Goal: Task Accomplishment & Management: Manage account settings

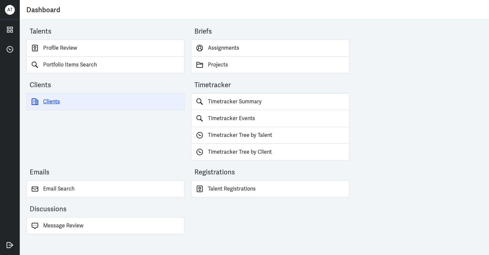
click at [55, 101] on link "Clients" at bounding box center [105, 101] width 158 height 17
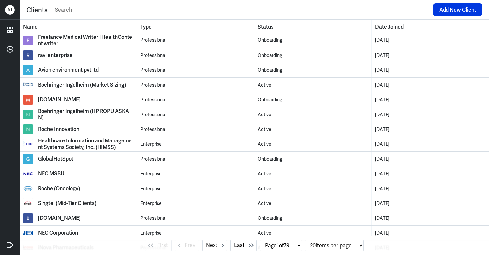
click at [85, 13] on input "text" at bounding box center [241, 10] width 375 height 10
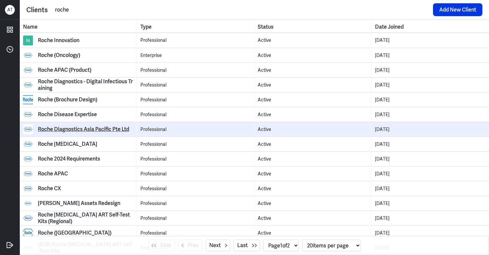
type input "roche"
click at [115, 129] on div "Roche Diagnostics Asia Pacific Pte Ltd" at bounding box center [83, 129] width 91 height 7
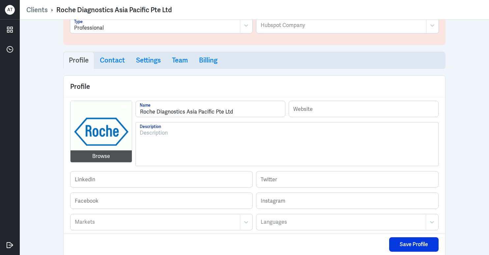
scroll to position [56, 0]
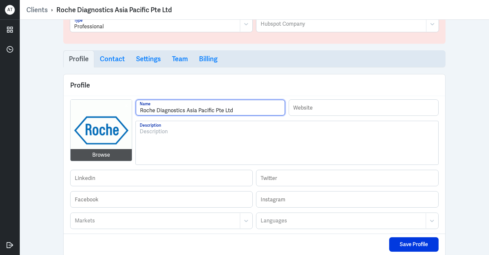
drag, startPoint x: 247, startPoint y: 111, endPoint x: 127, endPoint y: 111, distance: 119.7
click at [182, 61] on h3 "Team" at bounding box center [180, 59] width 16 height 8
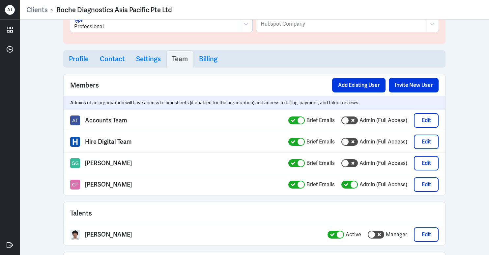
select select "1"
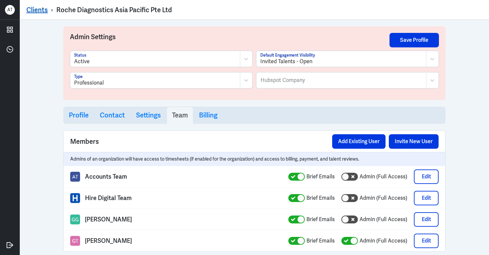
click at [39, 11] on link "Clients" at bounding box center [36, 10] width 21 height 9
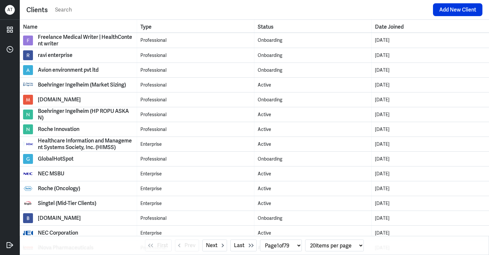
click at [93, 11] on input "text" at bounding box center [241, 10] width 375 height 10
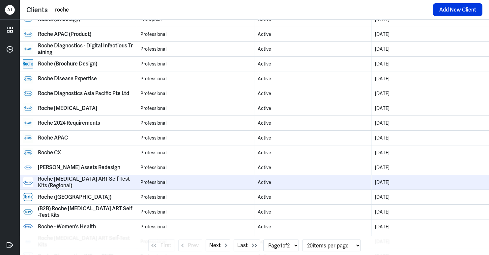
scroll to position [88, 0]
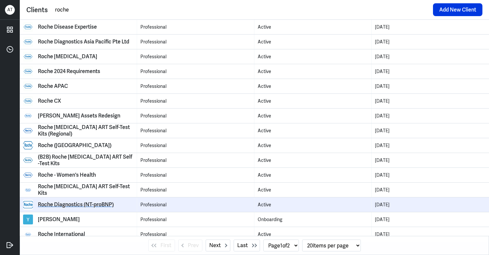
type input "roche"
click at [101, 204] on div "Roche Diagnostics (NT-proBNP)" at bounding box center [76, 205] width 76 height 7
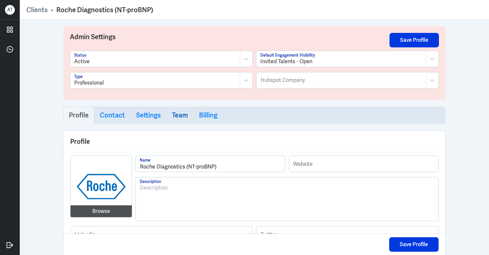
click at [178, 113] on h3 "Team" at bounding box center [180, 115] width 16 height 8
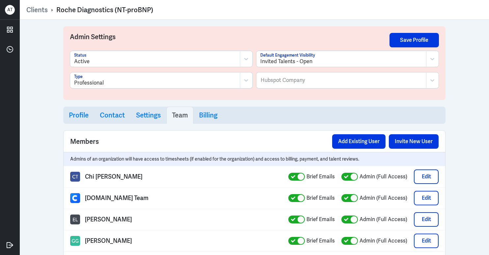
select select "1"
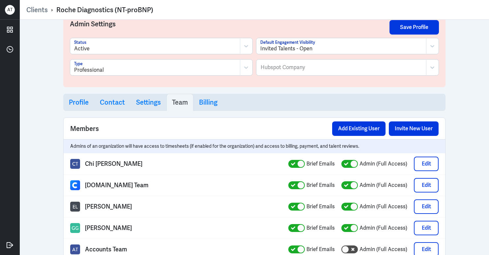
scroll to position [47, 0]
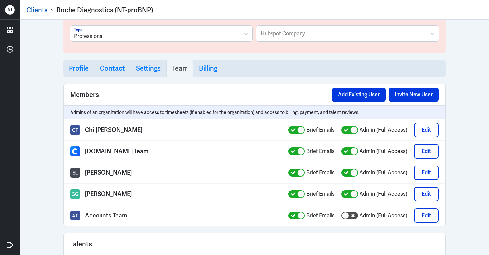
click at [36, 12] on link "Clients" at bounding box center [36, 10] width 21 height 9
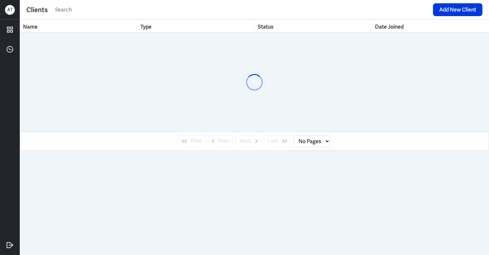
select select "1"
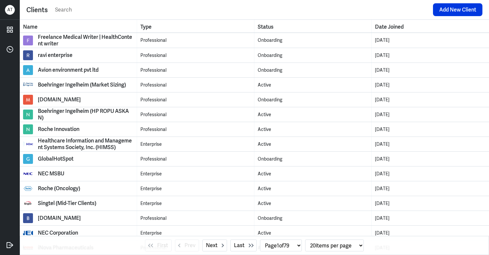
click at [65, 9] on input "text" at bounding box center [241, 10] width 375 height 10
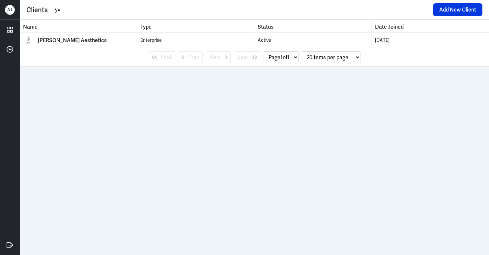
type input "y"
type input "yvonn.ong@roche.com"
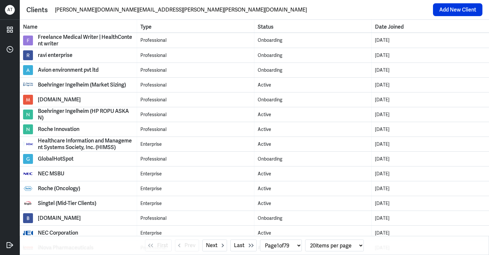
select select "0"
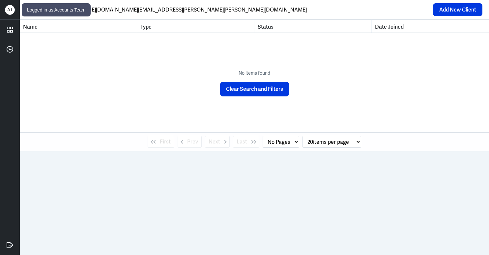
type input "yvonn.ong@roche.com"
click at [9, 9] on div "A T" at bounding box center [10, 10] width 10 height 10
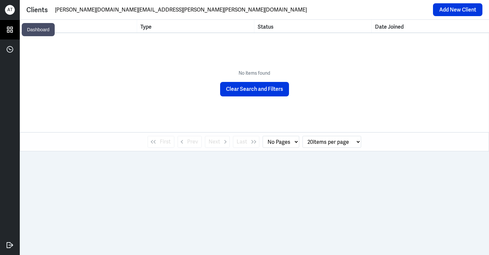
click at [10, 29] on icon at bounding box center [10, 30] width 10 height 10
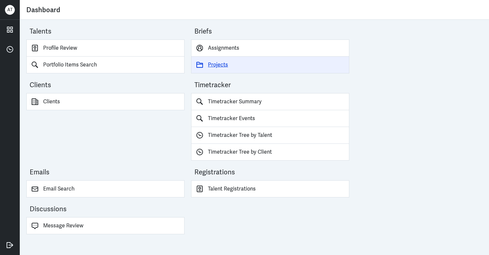
click at [214, 64] on link "Projects" at bounding box center [270, 65] width 158 height 17
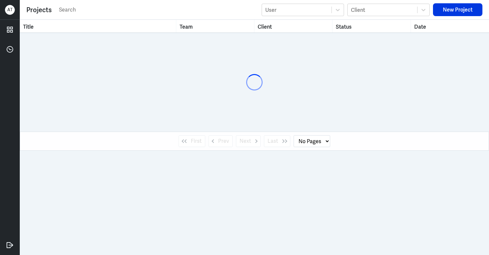
select select "1"
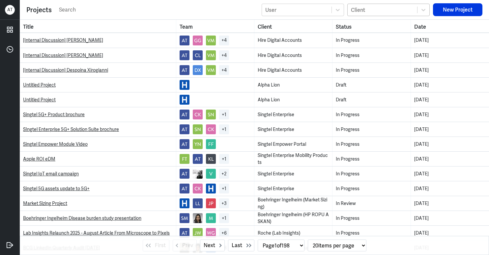
click at [402, 12] on div "Client" at bounding box center [383, 10] width 70 height 8
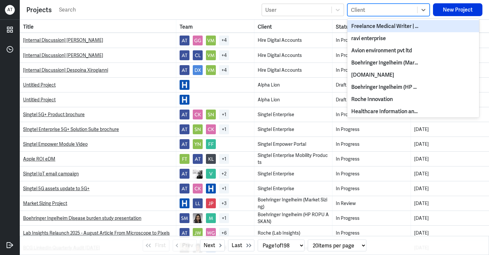
paste input "yvonn.ong@roche.com"
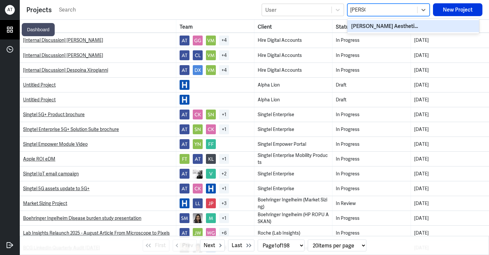
type input "yvonn"
click at [11, 29] on icon at bounding box center [9, 29] width 5 height 5
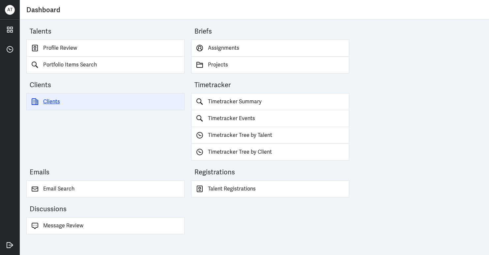
click at [54, 100] on link "Clients" at bounding box center [105, 101] width 158 height 17
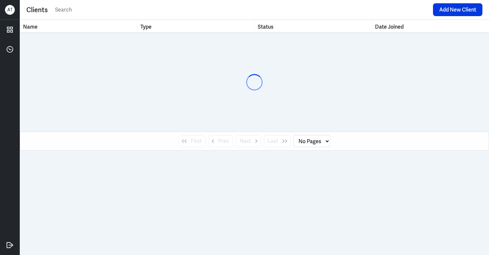
select select "1"
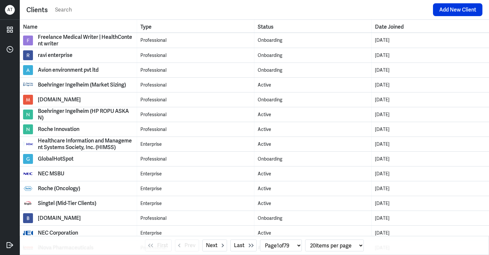
click at [105, 7] on input "text" at bounding box center [241, 10] width 375 height 10
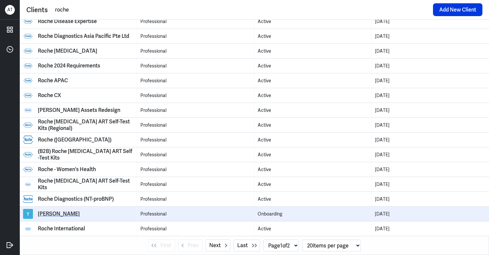
scroll to position [81, 0]
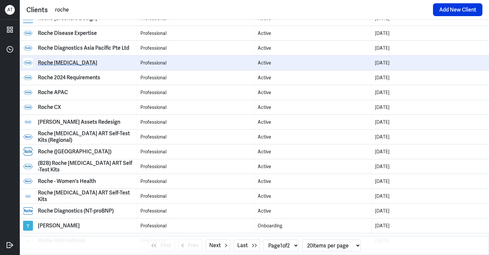
type input "roche"
click at [63, 64] on div "Roche Diabetes" at bounding box center [67, 63] width 59 height 7
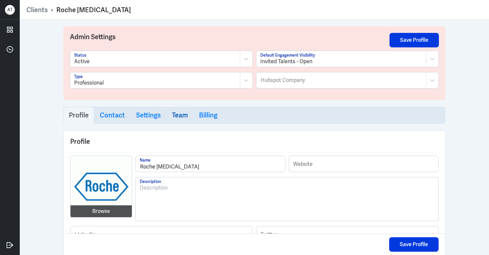
click at [179, 113] on h3 "Team" at bounding box center [180, 115] width 16 height 8
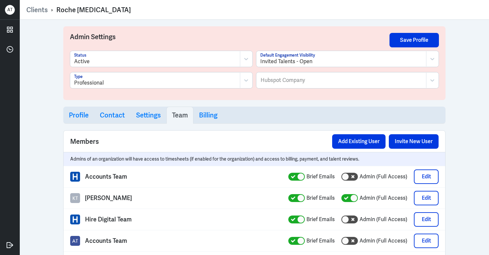
select select "1"
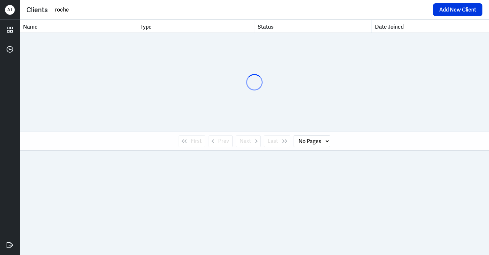
select select "1"
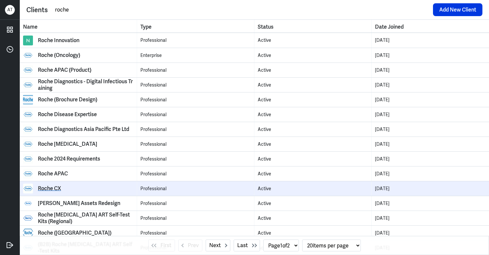
click at [54, 189] on div "Roche CX" at bounding box center [49, 189] width 23 height 7
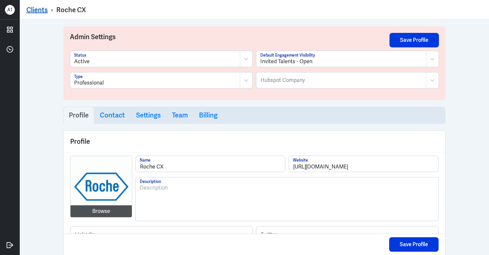
click at [38, 8] on link "Clients" at bounding box center [36, 10] width 21 height 9
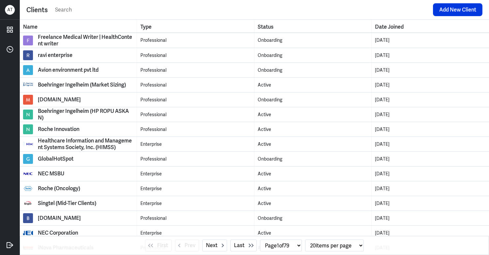
click at [72, 10] on input "text" at bounding box center [241, 10] width 375 height 10
paste input "yvonn.ong@roche.com"
type input "yvonn.ong@roche.com"
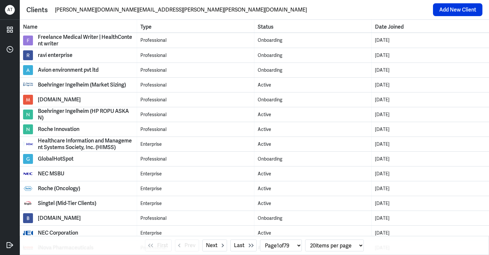
select select "0"
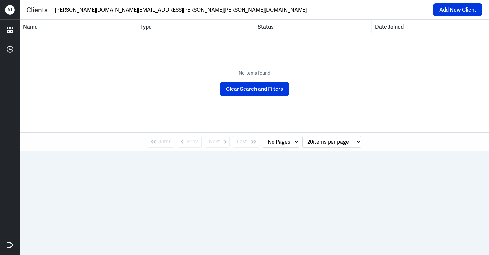
drag, startPoint x: 120, startPoint y: 10, endPoint x: 43, endPoint y: 8, distance: 76.8
click at [43, 8] on div "Clients yvonn.ong@roche.com Add New Client" at bounding box center [254, 9] width 456 height 13
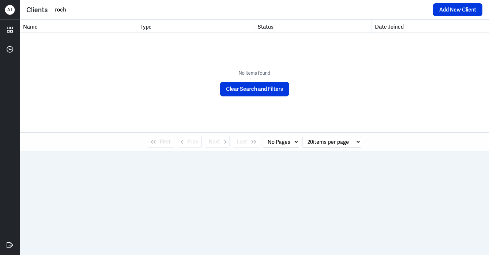
type input "roche"
select select "1"
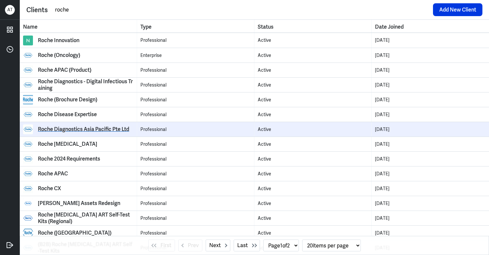
type input "roche"
click at [102, 129] on div "Roche Diagnostics Asia Pacific Pte Ltd" at bounding box center [83, 129] width 91 height 7
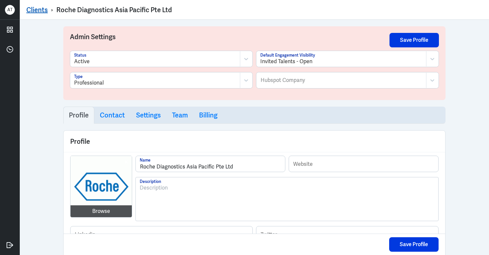
click at [40, 9] on link "Clients" at bounding box center [36, 10] width 21 height 9
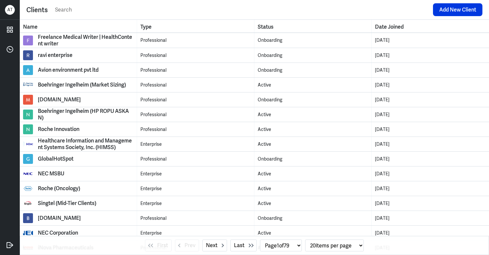
click at [95, 11] on input "text" at bounding box center [241, 10] width 375 height 10
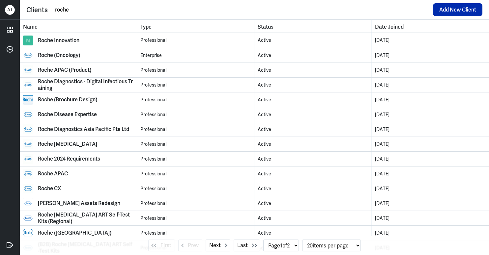
type input "roche"
click at [463, 9] on button "Add New Client" at bounding box center [457, 9] width 49 height 13
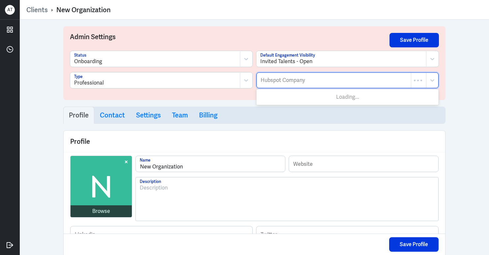
click at [339, 78] on div at bounding box center [334, 80] width 148 height 8
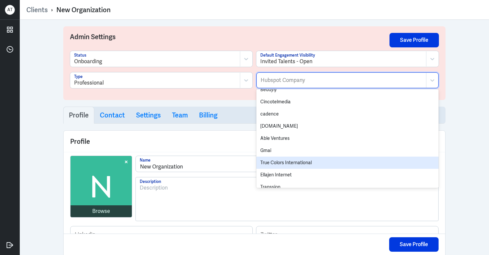
scroll to position [635, 0]
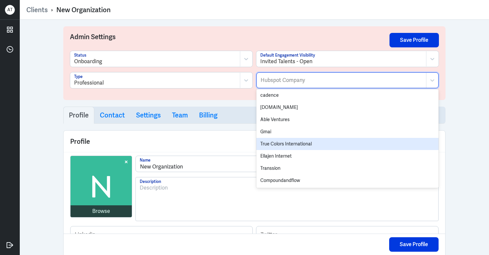
click at [469, 131] on div "Admin Settings Save Profile Onboarding Status Invited Talents - Open Default En…" at bounding box center [254, 138] width 469 height 236
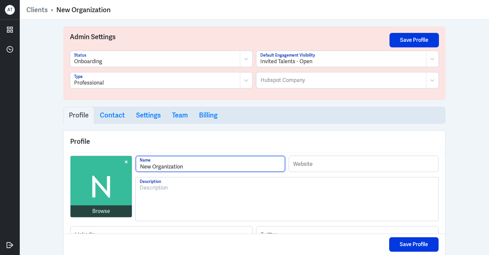
drag, startPoint x: 187, startPoint y: 169, endPoint x: 124, endPoint y: 171, distance: 63.3
click at [124, 171] on div "Browse New Organization Name Website Description" at bounding box center [254, 191] width 369 height 71
paste input "yvonn.ong@roche.com"
type input "New Organizationyvonn.ong@roche.com"
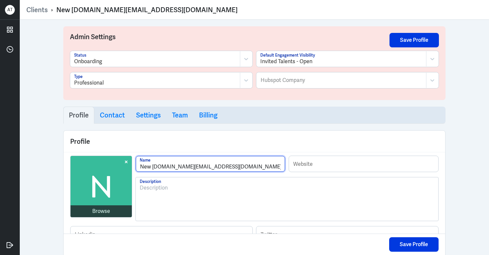
drag, startPoint x: 239, startPoint y: 166, endPoint x: 126, endPoint y: 169, distance: 113.1
click at [125, 169] on div "Browse New Organizationyvonn.ong@roche.com Name Website Description" at bounding box center [254, 191] width 369 height 71
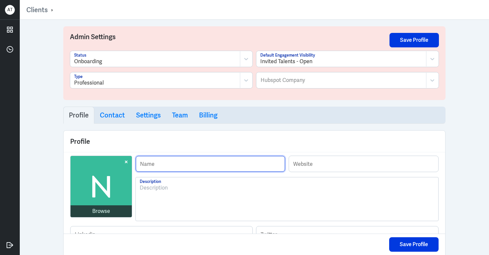
paste input "Roche Diagnostics Asia Pacific Pte Ltd"
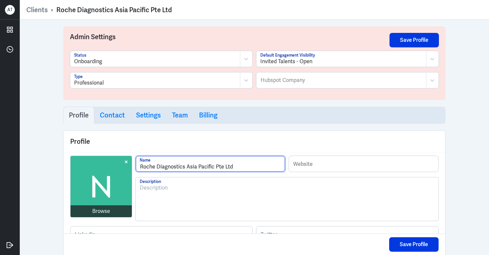
type input "Roche Diagnostics Asia Pacific Pte Ltd"
click at [143, 59] on div at bounding box center [155, 62] width 162 height 8
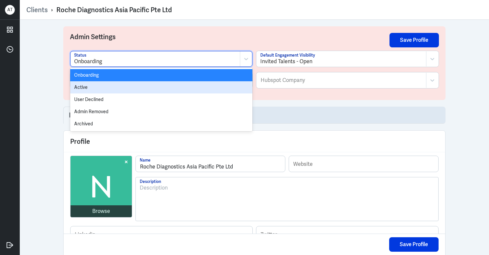
click at [128, 90] on div "Active" at bounding box center [161, 87] width 182 height 12
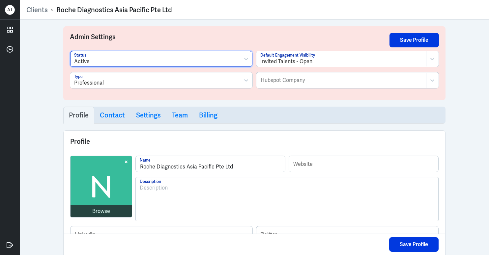
scroll to position [56, 0]
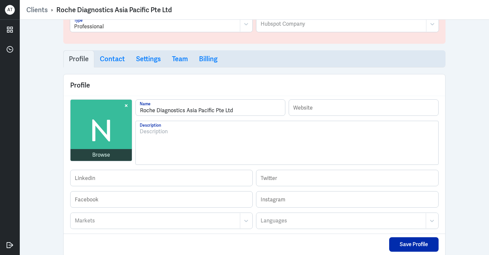
click at [406, 246] on button "Save Profile" at bounding box center [413, 245] width 49 height 15
click at [144, 57] on h3 "Settings" at bounding box center [148, 59] width 25 height 8
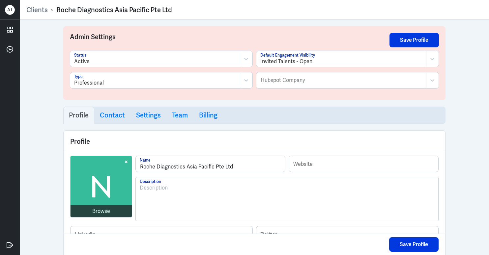
select select "20"
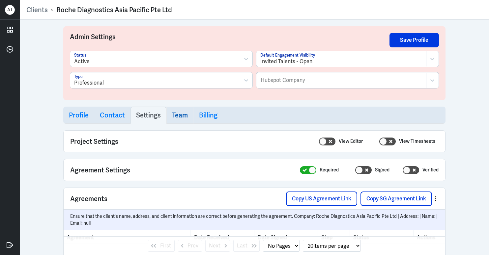
click at [176, 117] on h3 "Team" at bounding box center [180, 115] width 16 height 8
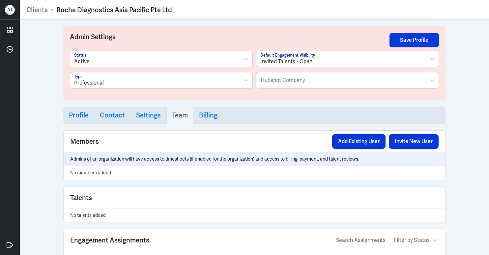
scroll to position [49, 0]
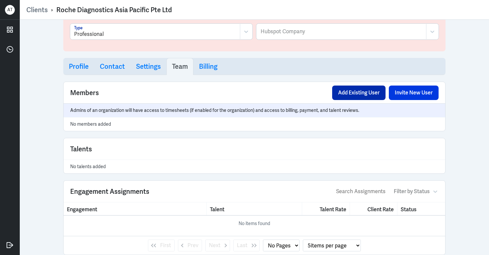
click at [361, 93] on button "Add Existing User" at bounding box center [358, 93] width 53 height 15
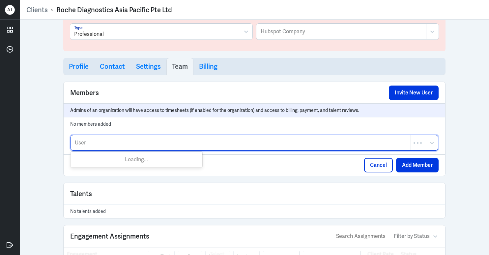
click at [259, 144] on div at bounding box center [240, 143] width 333 height 8
type input "yvon"
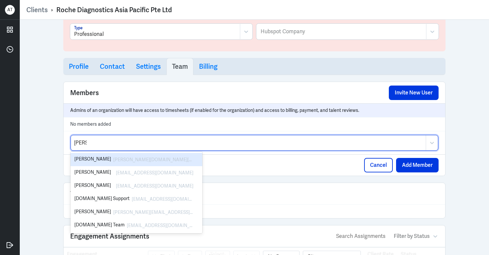
click at [159, 158] on div "yvonn.ong@roche.com" at bounding box center [153, 160] width 80 height 8
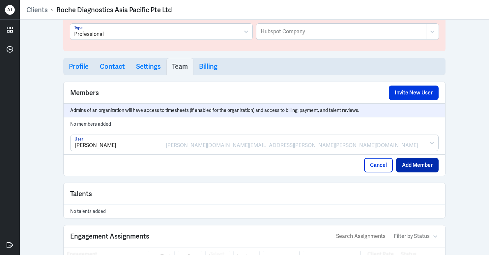
click at [406, 165] on button "Add Member" at bounding box center [417, 165] width 43 height 15
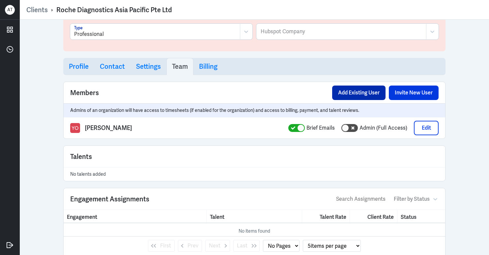
click at [368, 92] on button "Add Existing User" at bounding box center [358, 93] width 53 height 15
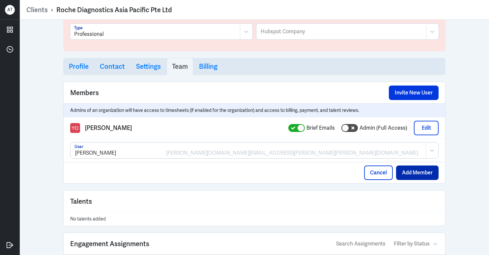
click at [415, 175] on button "Add Member" at bounding box center [417, 173] width 43 height 15
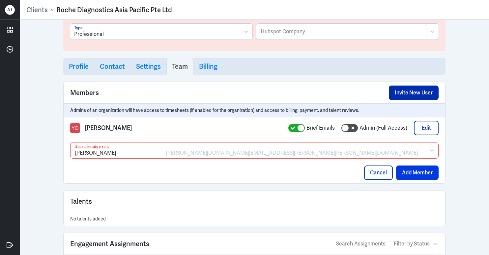
click at [417, 93] on button "Invite New User" at bounding box center [414, 93] width 50 height 15
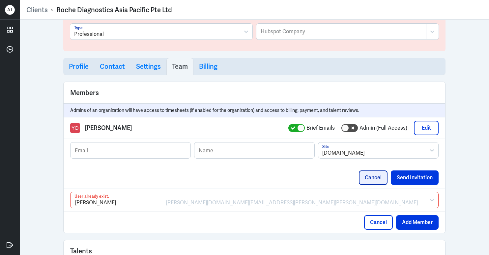
click at [376, 179] on button "Cancel" at bounding box center [373, 178] width 29 height 15
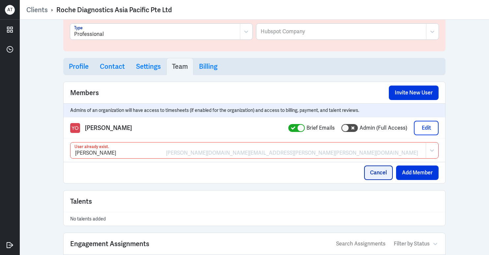
click at [377, 174] on button "Cancel" at bounding box center [378, 173] width 29 height 15
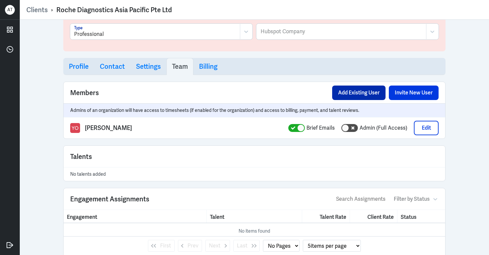
click at [347, 91] on button "Add Existing User" at bounding box center [358, 93] width 53 height 15
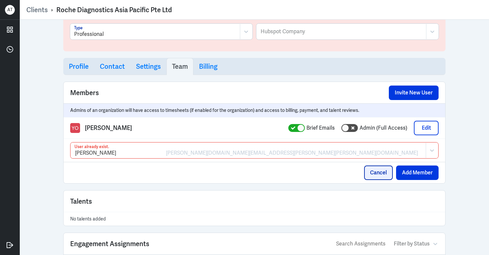
click at [379, 175] on button "Cancel" at bounding box center [378, 173] width 29 height 15
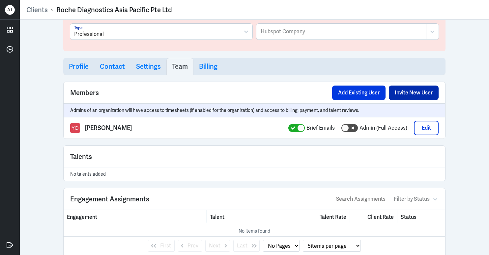
click at [415, 91] on button "Invite New User" at bounding box center [414, 93] width 50 height 15
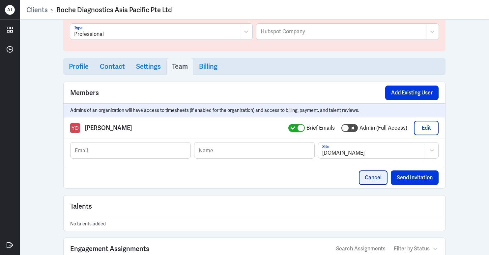
click at [374, 177] on button "Cancel" at bounding box center [373, 178] width 29 height 15
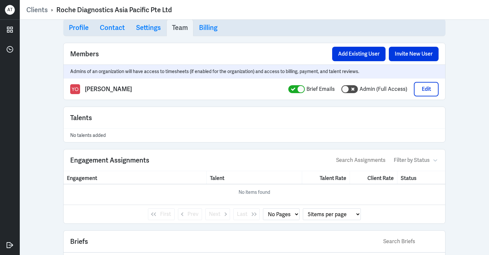
scroll to position [86, 0]
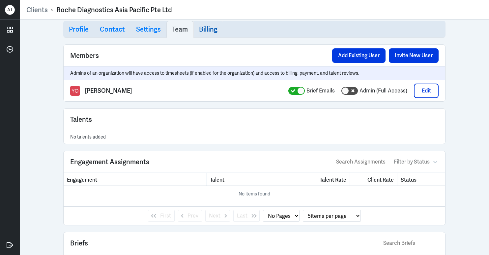
click at [199, 27] on h3 "Billing" at bounding box center [208, 29] width 18 height 8
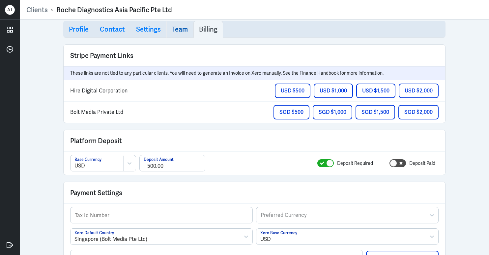
click at [176, 27] on h3 "Team" at bounding box center [180, 29] width 16 height 8
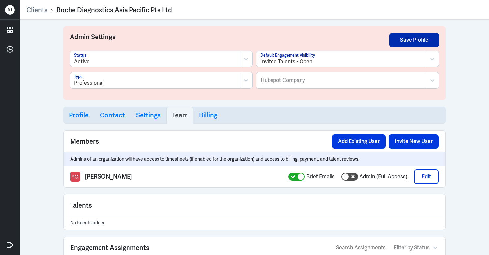
click at [418, 39] on button "Save Profile" at bounding box center [414, 40] width 49 height 15
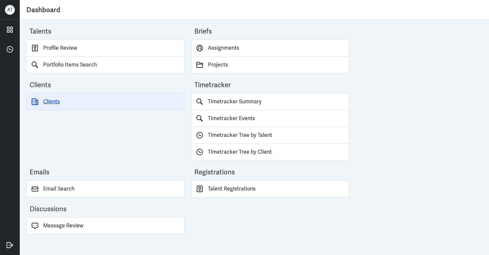
click at [49, 103] on link "Clients" at bounding box center [105, 101] width 158 height 17
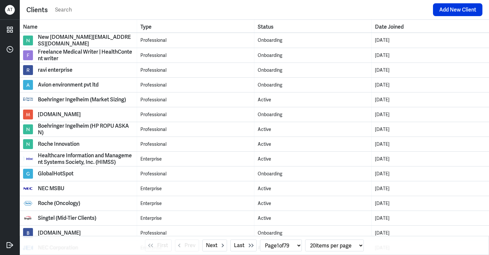
click at [72, 10] on input "text" at bounding box center [241, 10] width 375 height 10
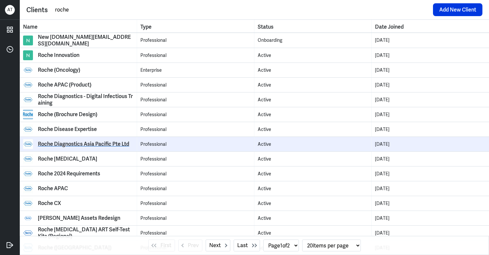
type input "roche"
click at [89, 145] on div "Roche Diagnostics Asia Pacific Pte Ltd" at bounding box center [83, 144] width 91 height 7
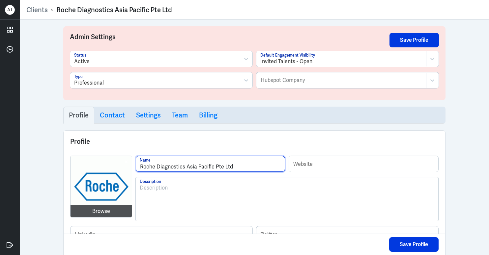
drag, startPoint x: 232, startPoint y: 167, endPoint x: 127, endPoint y: 166, distance: 105.1
click at [243, 58] on icon at bounding box center [246, 59] width 7 height 7
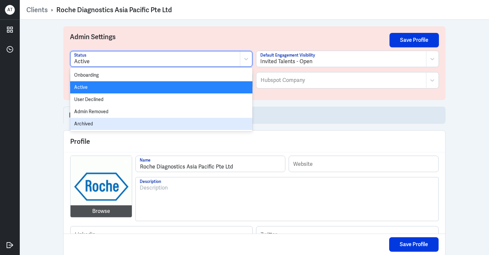
click at [159, 120] on div "Archived" at bounding box center [161, 124] width 182 height 12
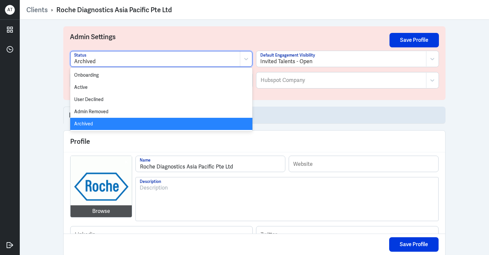
click at [213, 59] on div at bounding box center [155, 62] width 162 height 8
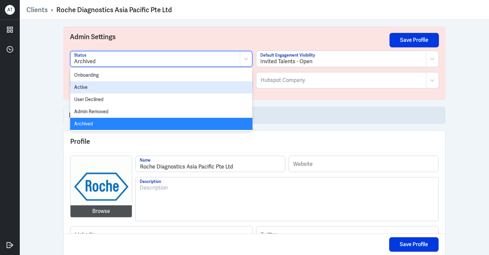
click at [184, 85] on div "Active" at bounding box center [161, 87] width 182 height 12
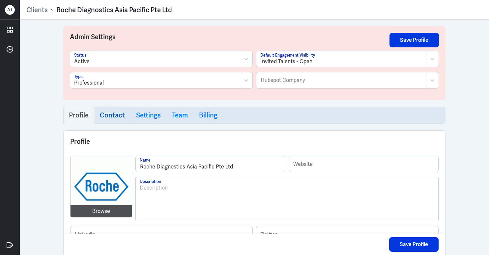
click at [106, 118] on h3 "Contact" at bounding box center [112, 115] width 25 height 8
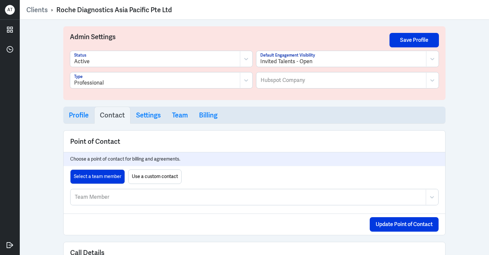
scroll to position [12, 0]
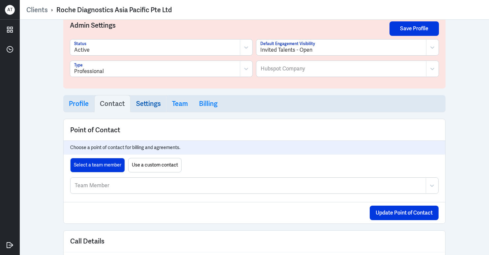
click at [152, 103] on h3 "Settings" at bounding box center [148, 104] width 25 height 8
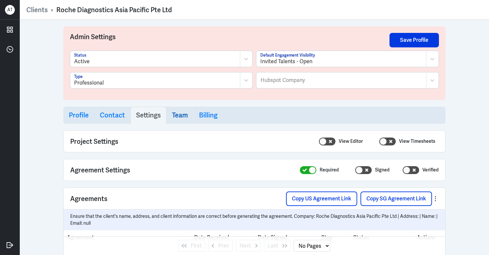
select select "20"
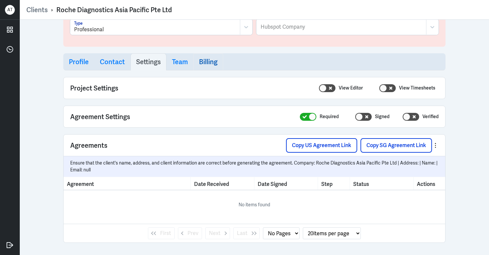
scroll to position [54, 0]
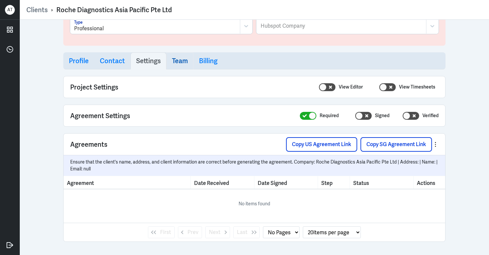
click at [175, 61] on h3 "Team" at bounding box center [180, 61] width 16 height 8
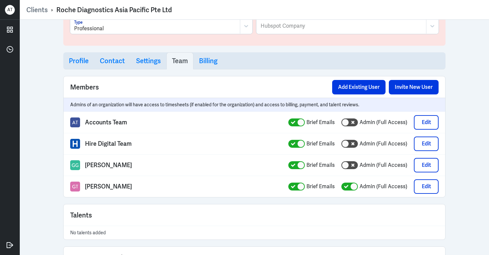
select select "1"
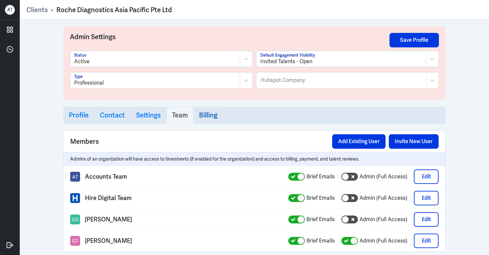
click at [207, 114] on h3 "Billing" at bounding box center [208, 115] width 18 height 8
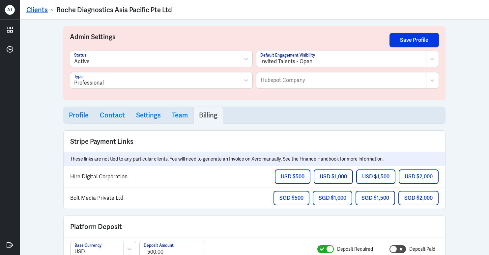
click at [41, 11] on link "Clients" at bounding box center [36, 10] width 21 height 9
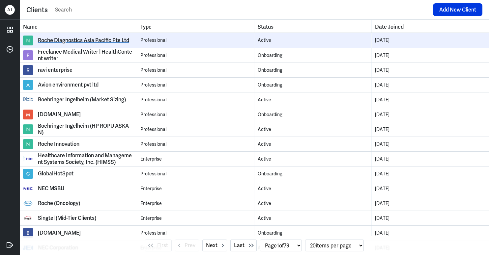
click at [89, 43] on div "Roche Diagnostics Asia Pacific Pte Ltd" at bounding box center [83, 40] width 91 height 7
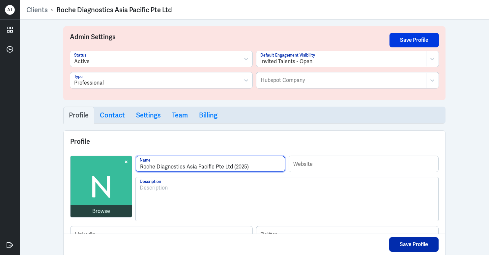
type input "Roche Diagnostics Asia Pacific Pte Ltd (2025)"
click at [423, 243] on button "Save Profile" at bounding box center [413, 245] width 49 height 15
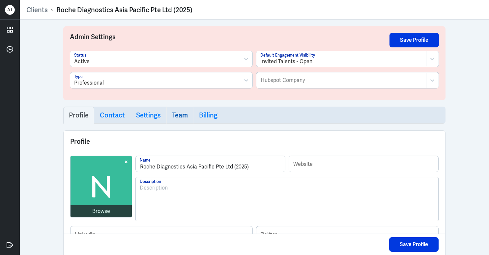
click at [174, 113] on h3 "Team" at bounding box center [180, 115] width 16 height 8
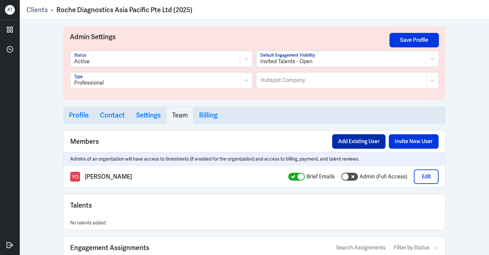
click at [351, 139] on button "Add Existing User" at bounding box center [358, 141] width 53 height 15
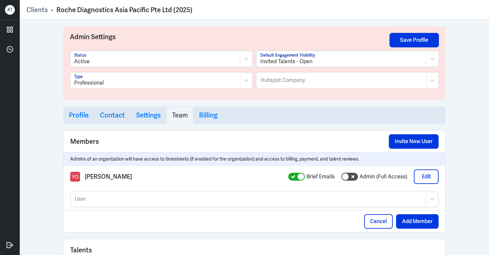
click at [278, 199] on div at bounding box center [248, 199] width 348 height 8
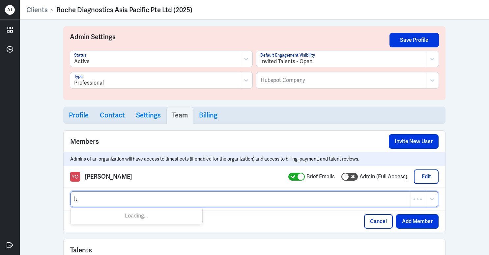
type input "luo"
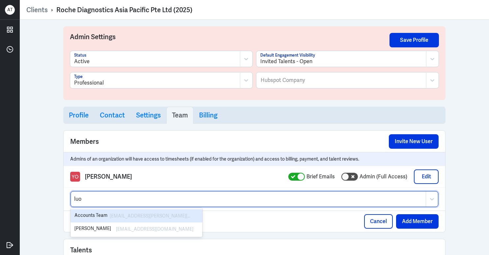
click at [148, 219] on div "luoqian.lee@hiredigital.com" at bounding box center [152, 216] width 84 height 8
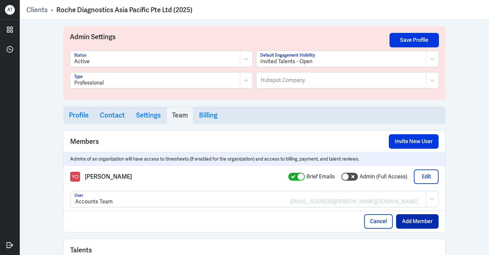
click at [410, 219] on button "Add Member" at bounding box center [417, 222] width 43 height 15
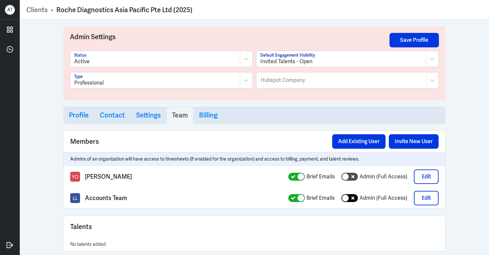
click at [346, 199] on div at bounding box center [345, 198] width 7 height 7
checkbox input "true"
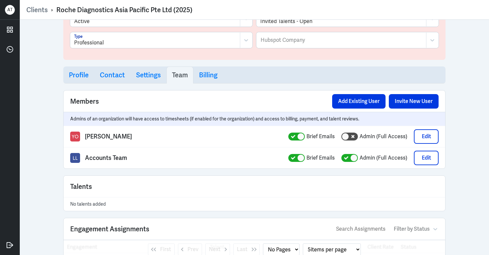
click at [464, 187] on div "Admin Settings Save Profile Active Status Invited Talents - Open Default Engage…" at bounding box center [254, 138] width 469 height 236
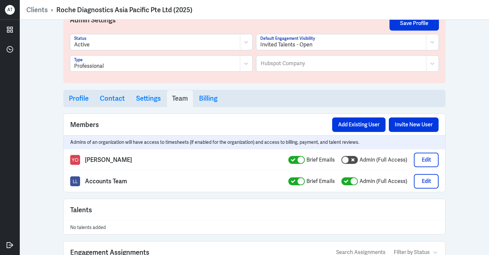
scroll to position [0, 0]
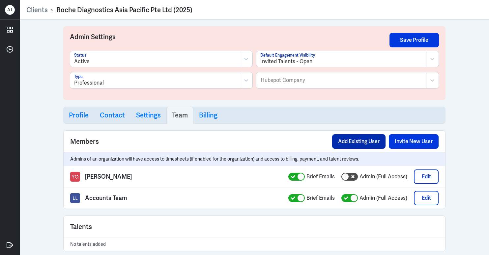
click at [352, 140] on button "Add Existing User" at bounding box center [358, 141] width 53 height 15
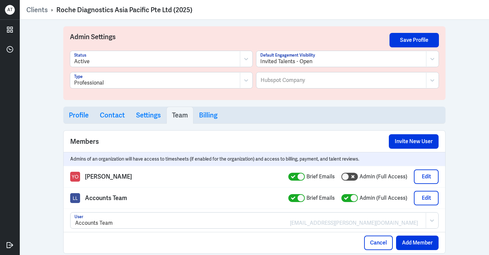
scroll to position [47, 0]
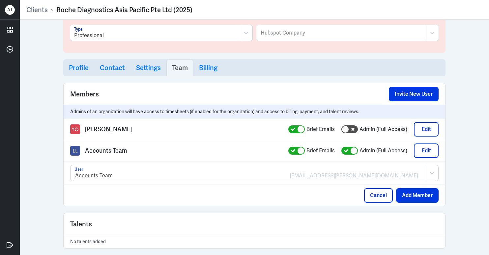
click at [286, 171] on div "Accounts Team luoqian.lee@hiredigital.com" at bounding box center [248, 173] width 355 height 15
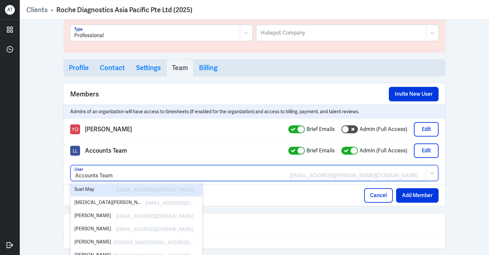
click at [286, 171] on div "Accounts Team luoqian.lee@hiredigital.com" at bounding box center [248, 173] width 355 height 15
drag, startPoint x: 124, startPoint y: 176, endPoint x: 64, endPoint y: 176, distance: 60.0
click at [64, 176] on div "option [object Object] focused, 1 of 20. 20 results available. Use Up and Down …" at bounding box center [255, 173] width 382 height 23
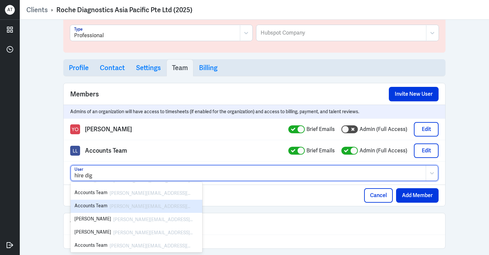
scroll to position [0, 0]
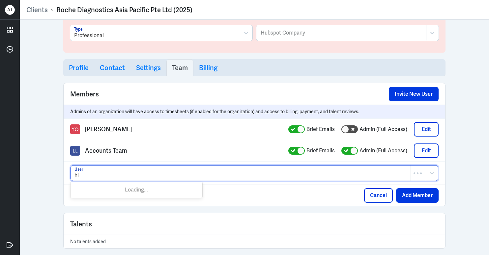
type input "h"
type input "accounts"
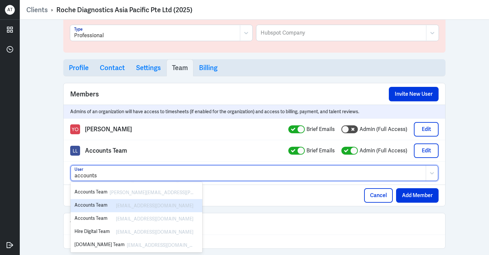
scroll to position [196, 0]
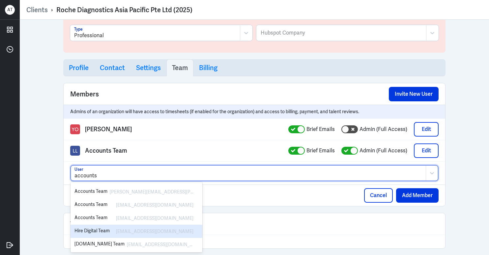
click at [171, 227] on div "Hire Digital Team support@hiredigital.com" at bounding box center [137, 231] width 132 height 13
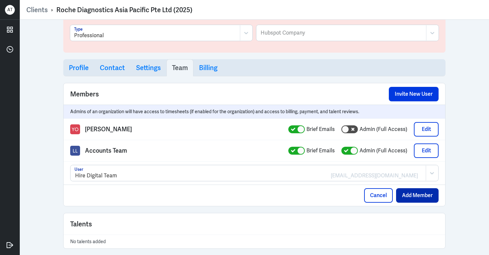
click at [421, 195] on button "Add Member" at bounding box center [417, 196] width 43 height 15
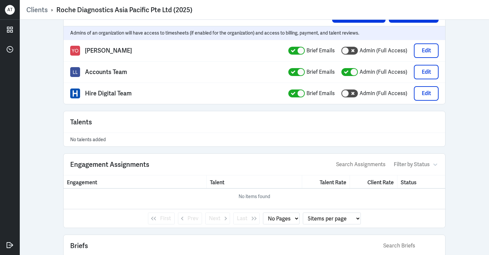
scroll to position [0, 0]
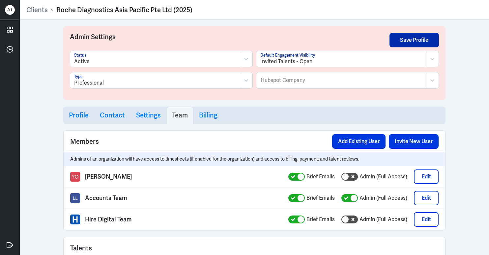
click at [418, 37] on button "Save Profile" at bounding box center [414, 40] width 49 height 15
click at [33, 11] on link "Clients" at bounding box center [36, 10] width 21 height 9
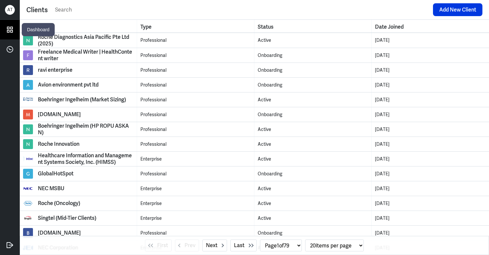
click at [9, 28] on icon at bounding box center [9, 29] width 5 height 5
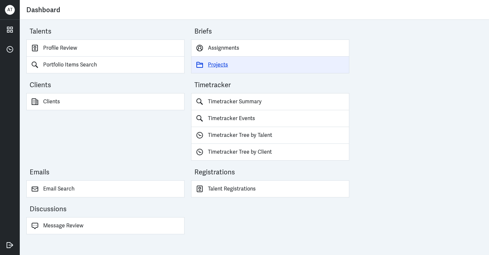
click at [223, 65] on link "Projects" at bounding box center [270, 65] width 158 height 17
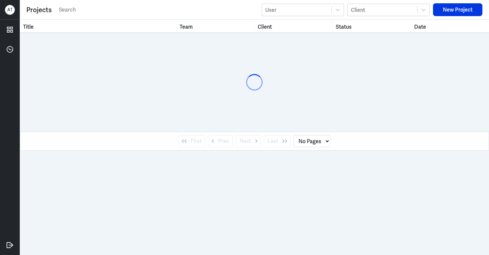
select select "1"
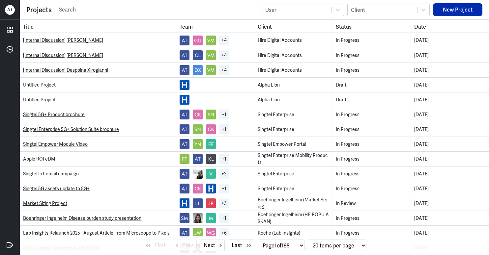
click at [463, 7] on button "New Project" at bounding box center [457, 9] width 49 height 13
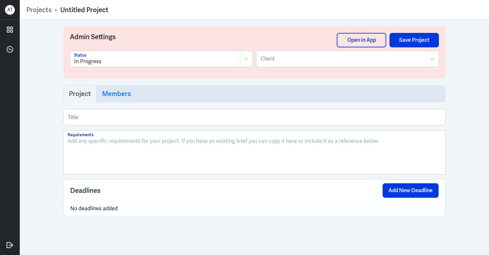
click at [308, 58] on div at bounding box center [341, 59] width 163 height 8
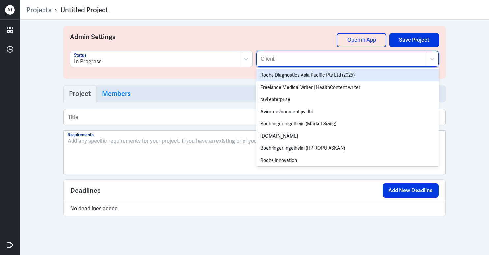
click at [311, 76] on div "Roche Diagnostics Asia Pacific Pte Ltd (2025)" at bounding box center [347, 75] width 182 height 12
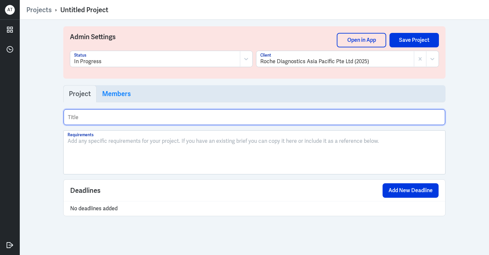
click at [143, 118] on input "text" at bounding box center [255, 117] width 382 height 16
paste input "Project management triangle animation"
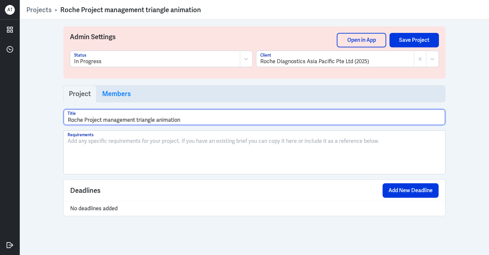
drag, startPoint x: 181, startPoint y: 119, endPoint x: 103, endPoint y: 118, distance: 78.1
click at [103, 118] on input "Roche Project management triangle animation" at bounding box center [255, 117] width 382 height 16
click at [105, 119] on input "Roche Project management triangle animation" at bounding box center [255, 117] width 382 height 16
click at [194, 120] on input "Roche Project Management triangle animation" at bounding box center [255, 117] width 382 height 16
drag, startPoint x: 178, startPoint y: 120, endPoint x: 136, endPoint y: 120, distance: 42.2
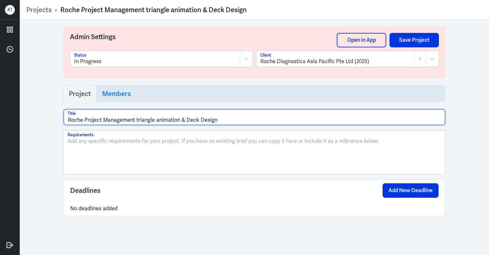
click at [136, 120] on input "Roche Project Management triangle animation & Deck Design" at bounding box center [255, 117] width 382 height 16
type input "Roche Project Management Tool & Deck Design"
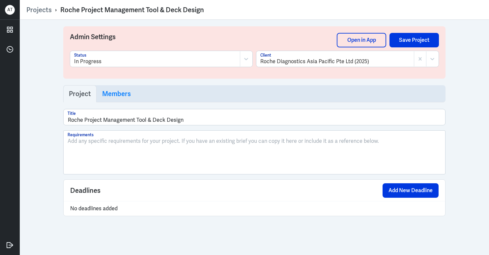
click at [256, 147] on div at bounding box center [255, 155] width 374 height 36
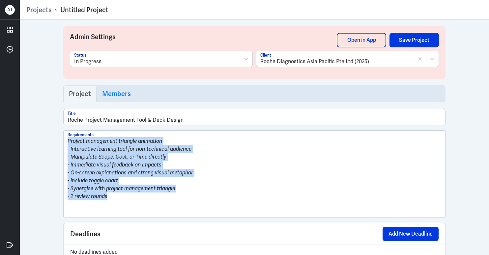
drag, startPoint x: 113, startPoint y: 199, endPoint x: 44, endPoint y: 137, distance: 93.1
click at [44, 137] on div "Admin Settings Open in App Save Project In Progress Status Roche Diagnostics As…" at bounding box center [254, 138] width 469 height 236
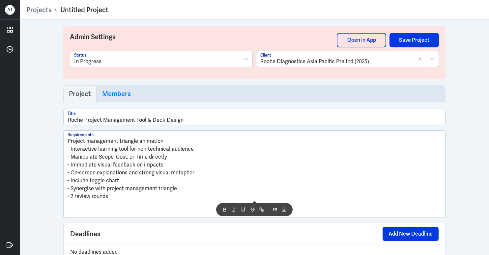
click at [162, 165] on p "- Immediate visual feedback on impacts" at bounding box center [255, 165] width 374 height 8
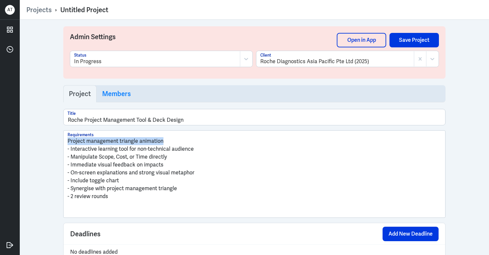
drag, startPoint x: 162, startPoint y: 140, endPoint x: 60, endPoint y: 141, distance: 101.9
click at [60, 141] on div "Admin Settings Open in App Save Project In Progress Status Roche Diagnostics As…" at bounding box center [255, 146] width 396 height 253
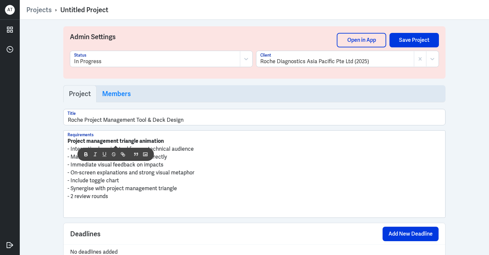
click at [90, 208] on p at bounding box center [255, 205] width 374 height 8
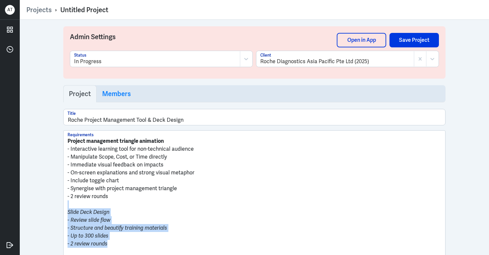
drag, startPoint x: 99, startPoint y: 241, endPoint x: 62, endPoint y: 208, distance: 49.7
click at [64, 208] on div "Project management triangle animation - Interactive learning tool for non-techn…" at bounding box center [255, 194] width 382 height 127
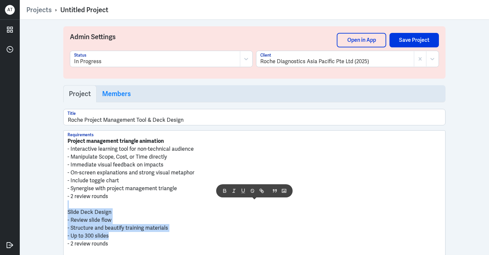
click at [95, 216] on p "Slide Deck Design" at bounding box center [255, 213] width 374 height 8
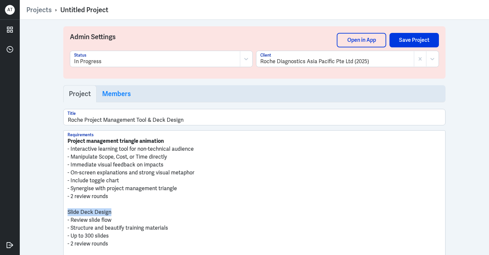
drag, startPoint x: 111, startPoint y: 214, endPoint x: 66, endPoint y: 210, distance: 45.0
click at [68, 210] on p "Slide Deck Design" at bounding box center [255, 213] width 374 height 8
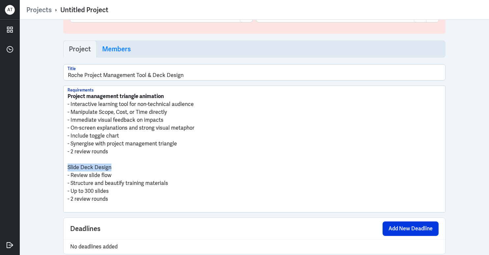
drag, startPoint x: 107, startPoint y: 169, endPoint x: 52, endPoint y: 166, distance: 55.5
click at [52, 166] on div "Admin Settings Open in App Save Project In Progress Status Roche Diagnostics As…" at bounding box center [254, 138] width 469 height 236
click at [200, 167] on p "Slide Deck Design" at bounding box center [255, 168] width 374 height 8
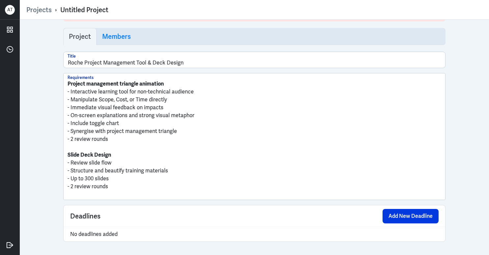
scroll to position [0, 0]
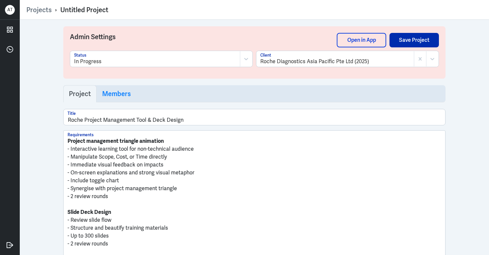
click at [416, 40] on button "Save Project" at bounding box center [414, 40] width 49 height 15
click at [112, 94] on h3 "Members" at bounding box center [116, 94] width 29 height 8
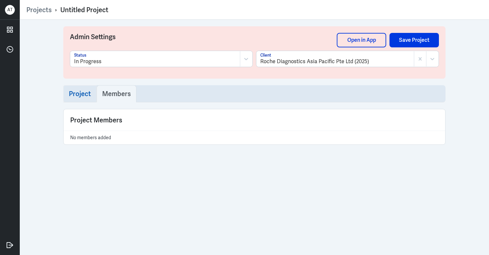
click at [88, 96] on h3 "Project" at bounding box center [80, 94] width 22 height 8
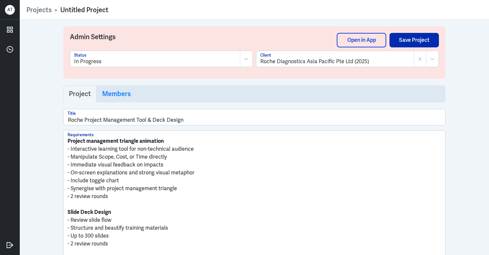
click at [420, 42] on button "Save Project" at bounding box center [414, 40] width 49 height 15
click at [47, 10] on link "Projects" at bounding box center [38, 10] width 25 height 9
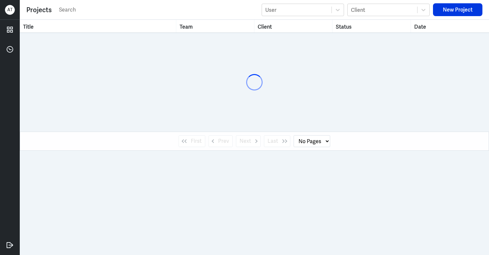
select select "1"
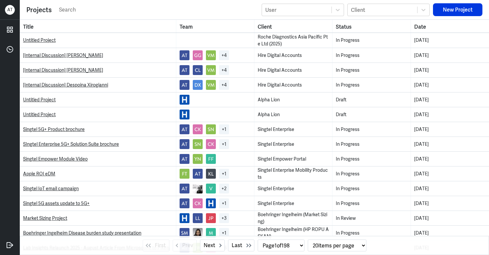
click at [98, 11] on input "text" at bounding box center [158, 10] width 200 height 10
paste input "Roche tri-fold brochure"
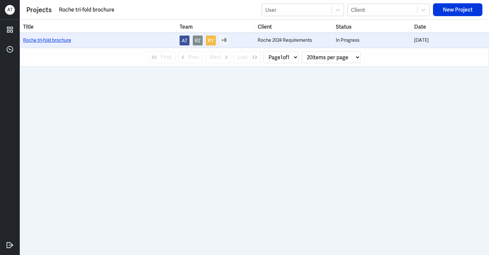
type input "Roche tri-fold brochure"
click at [48, 41] on link "Roche tri-fold brochure" at bounding box center [47, 40] width 48 height 6
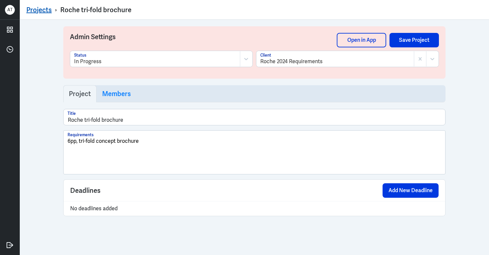
click at [41, 9] on link "Projects" at bounding box center [38, 10] width 25 height 9
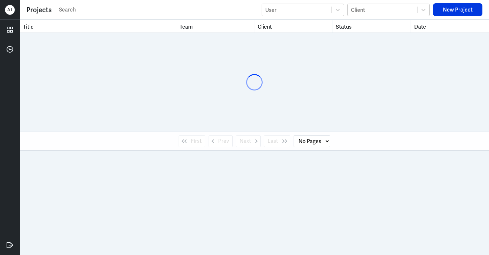
select select "1"
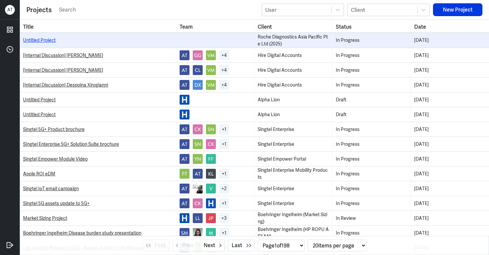
click at [45, 40] on link "Untitled Project" at bounding box center [39, 40] width 33 height 6
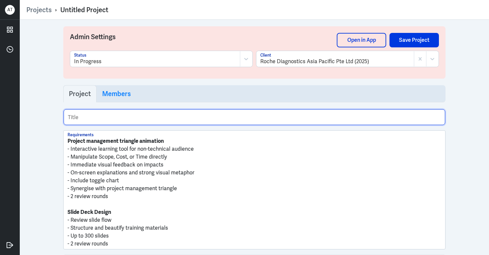
click at [151, 118] on input "text" at bounding box center [255, 117] width 382 height 16
click at [85, 120] on input "[PERSON_NAME] PM Tool & Deck Design" at bounding box center [255, 117] width 382 height 16
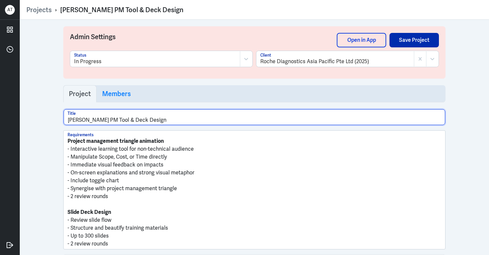
type input "[PERSON_NAME] PM Tool & Deck Design"
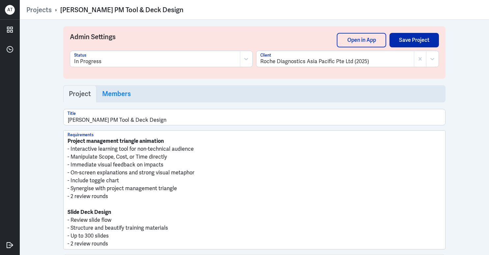
click at [428, 41] on button "Save Project" at bounding box center [414, 40] width 49 height 15
click at [40, 12] on link "Projects" at bounding box center [38, 10] width 25 height 9
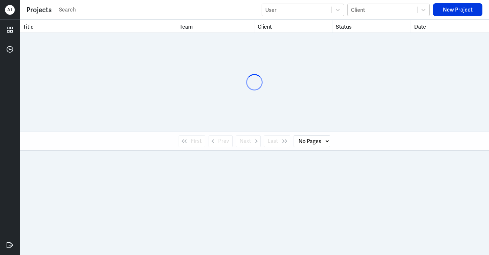
select select "1"
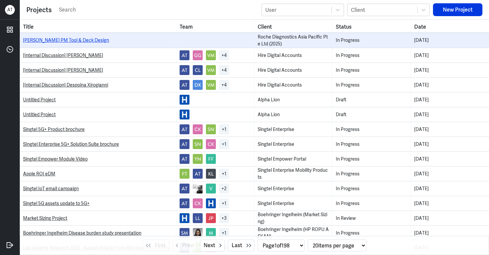
click at [78, 39] on link "[PERSON_NAME] PM Tool & Deck Design" at bounding box center [66, 40] width 86 height 6
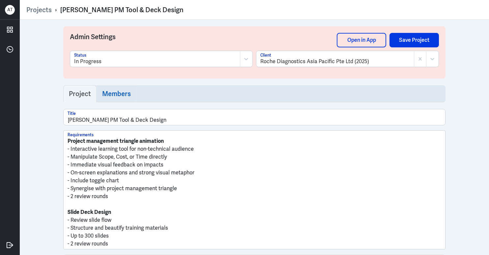
click at [114, 96] on h3 "Members" at bounding box center [116, 94] width 29 height 8
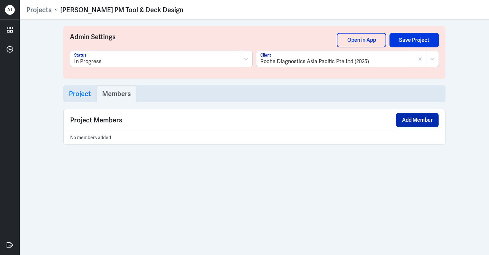
click at [421, 121] on button "Add Member" at bounding box center [417, 120] width 43 height 15
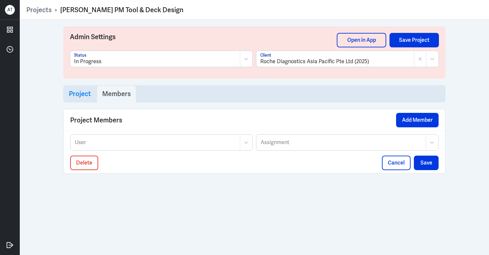
click at [191, 136] on div "User" at bounding box center [155, 142] width 169 height 15
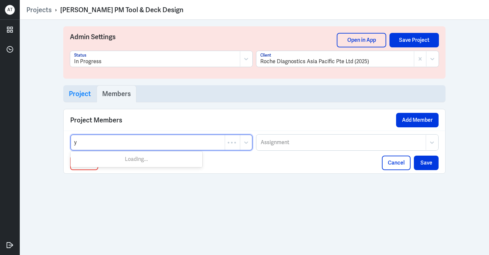
type input "yv"
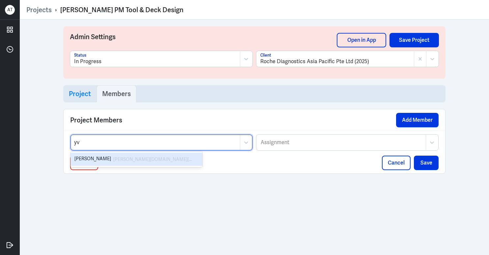
click at [173, 158] on div "yvonn.ong@roche.com" at bounding box center [153, 160] width 80 height 8
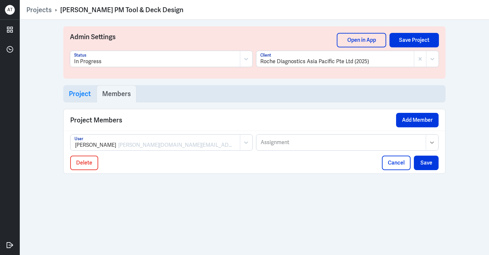
click at [435, 144] on icon at bounding box center [432, 142] width 7 height 7
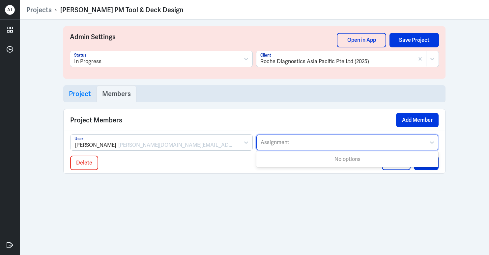
click at [451, 123] on div "Admin Settings Open in App Save Project In Progress Status Roche Diagnostics As…" at bounding box center [255, 103] width 396 height 167
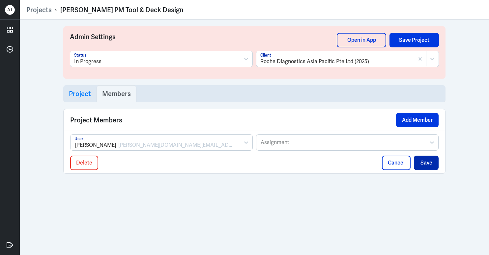
click at [426, 163] on button "Save" at bounding box center [426, 163] width 25 height 15
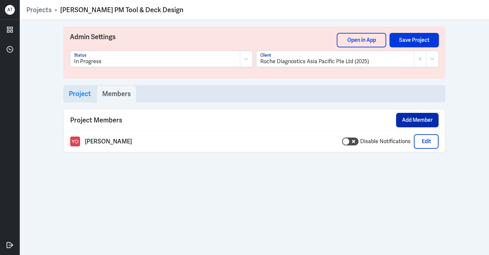
click at [414, 119] on button "Add Member" at bounding box center [417, 120] width 43 height 15
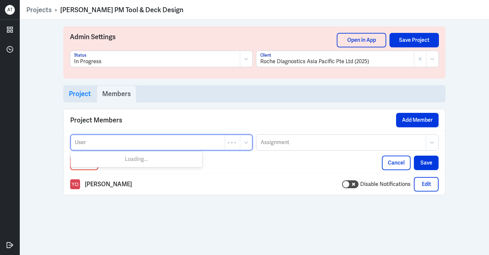
click at [189, 145] on div at bounding box center [147, 143] width 147 height 8
type input "luo"
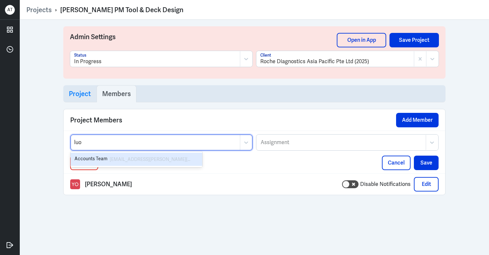
click at [158, 159] on div "luoqian.lee@hiredigital.com" at bounding box center [152, 160] width 84 height 8
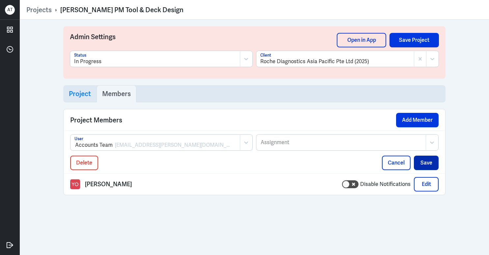
click at [427, 165] on button "Save" at bounding box center [426, 163] width 25 height 15
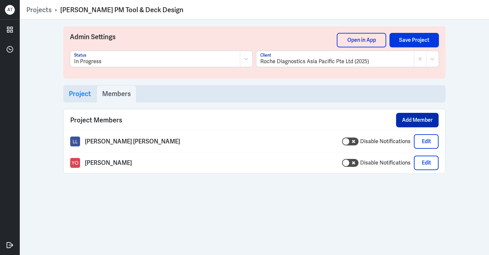
click at [408, 120] on button "Add Member" at bounding box center [417, 120] width 43 height 15
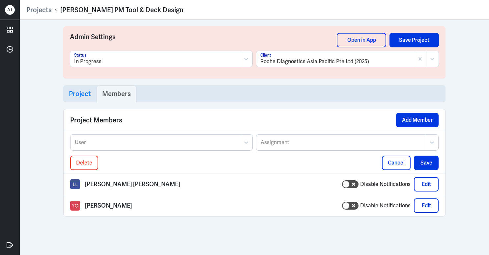
click at [168, 140] on div at bounding box center [155, 143] width 163 height 8
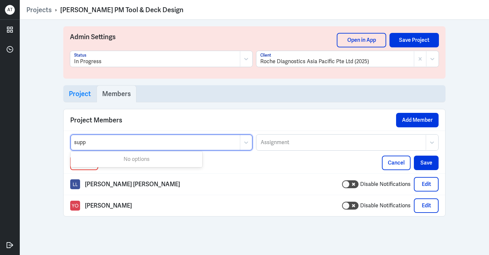
type input "suppo"
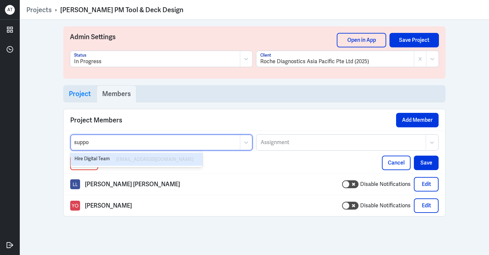
click at [171, 156] on div "support@hiredigital.com" at bounding box center [153, 160] width 79 height 8
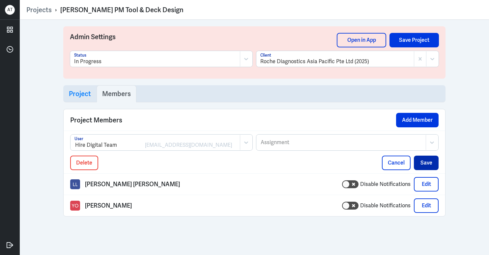
click at [425, 161] on button "Save" at bounding box center [426, 163] width 25 height 15
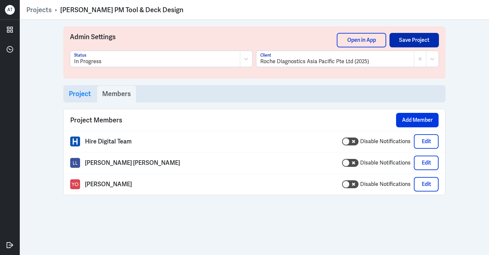
click at [427, 38] on button "Save Project" at bounding box center [414, 40] width 49 height 15
click at [43, 9] on link "Projects" at bounding box center [38, 10] width 25 height 9
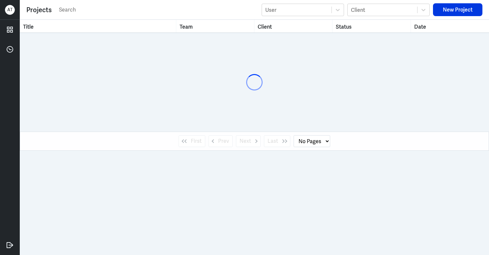
select select "1"
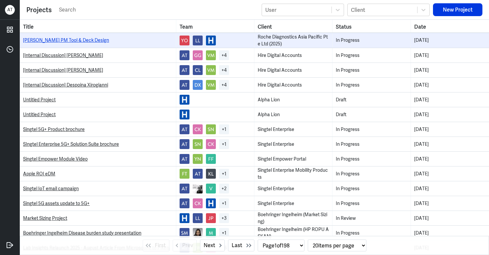
click at [68, 41] on link "[PERSON_NAME] PM Tool & Deck Design" at bounding box center [66, 40] width 86 height 6
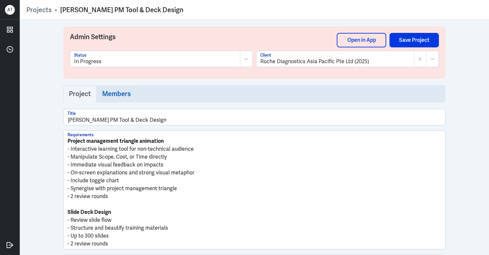
click at [112, 93] on h3 "Members" at bounding box center [116, 94] width 29 height 8
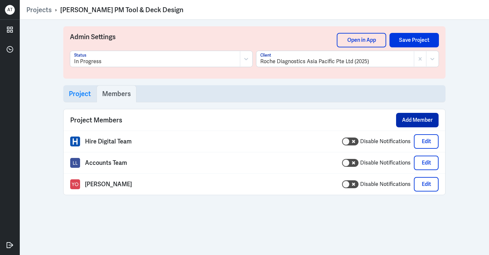
click at [429, 119] on button "Add Member" at bounding box center [417, 120] width 43 height 15
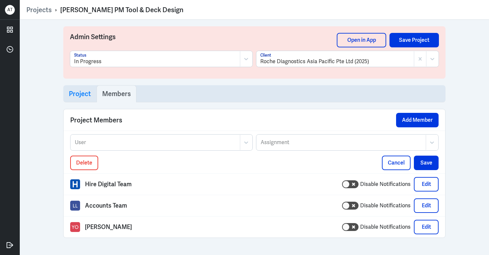
click at [142, 139] on div at bounding box center [155, 143] width 163 height 8
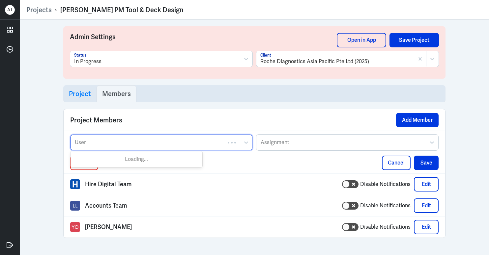
paste input "mailto:[EMAIL_ADDRESS][DOMAIN_NAME]"
drag, startPoint x: 91, startPoint y: 144, endPoint x: 69, endPoint y: 143, distance: 21.8
click at [69, 143] on div "Use Up and Down to choose options, press Enter to select the currently focused …" at bounding box center [255, 152] width 382 height 43
type input "[EMAIL_ADDRESS][DOMAIN_NAME]"
drag, startPoint x: 131, startPoint y: 143, endPoint x: 113, endPoint y: 141, distance: 17.2
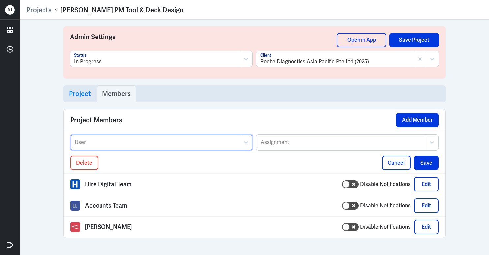
click at [78, 143] on div "User" at bounding box center [155, 142] width 169 height 15
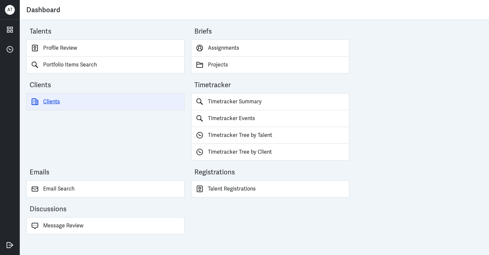
click at [52, 100] on link "Clients" at bounding box center [105, 101] width 158 height 17
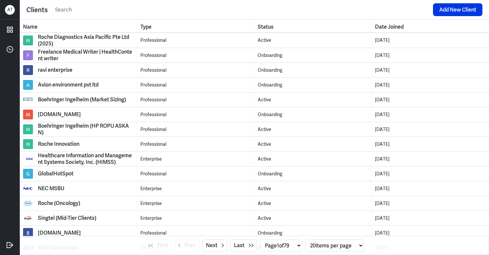
click at [96, 11] on input "text" at bounding box center [241, 10] width 375 height 10
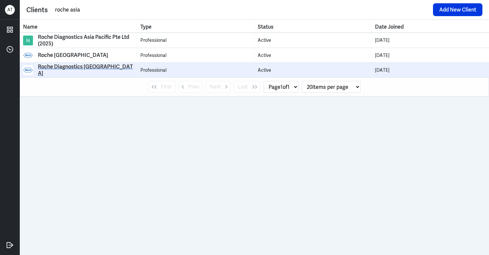
type input "roche asia"
click at [95, 70] on div "Roche Diagnostics Asia Pacific" at bounding box center [86, 70] width 96 height 13
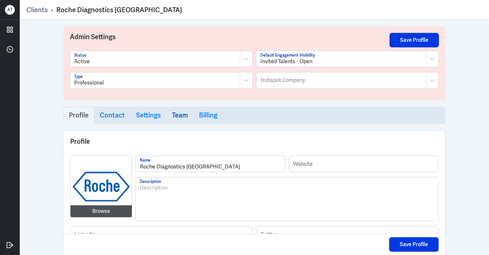
click at [180, 116] on h3 "Team" at bounding box center [180, 115] width 16 height 8
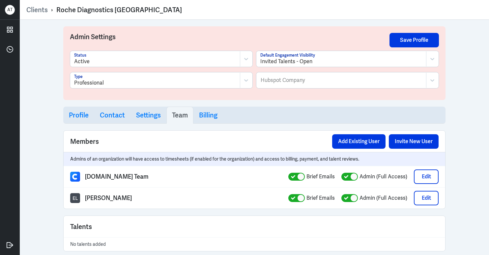
scroll to position [44, 0]
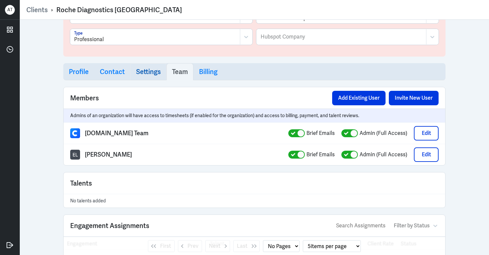
click at [145, 72] on h3 "Settings" at bounding box center [148, 72] width 25 height 8
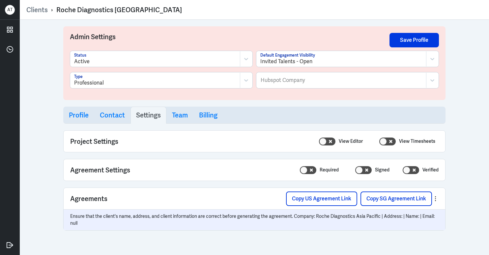
select select "20"
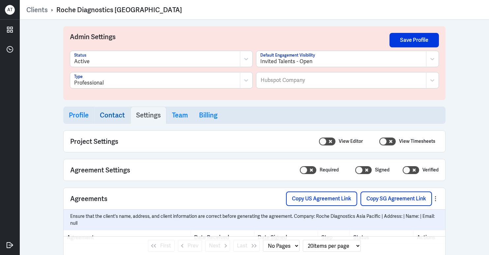
click at [107, 117] on h3 "Contact" at bounding box center [112, 115] width 25 height 8
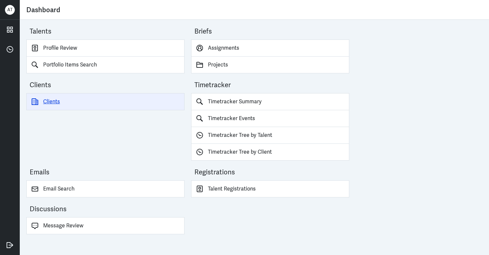
click at [49, 102] on link "Clients" at bounding box center [105, 101] width 158 height 17
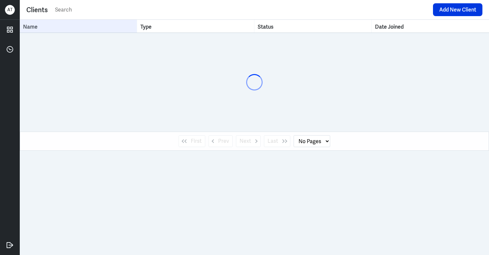
select select "1"
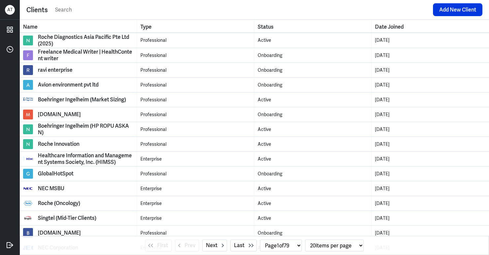
click at [91, 8] on input "text" at bounding box center [241, 10] width 375 height 10
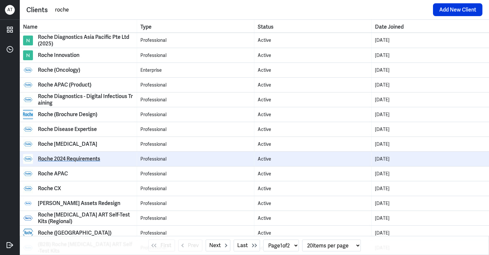
type input "roche"
click at [83, 158] on div "Roche 2024 Requirements" at bounding box center [69, 159] width 62 height 7
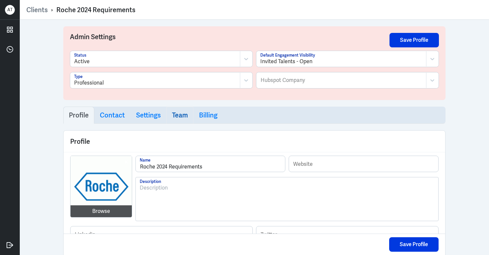
click at [181, 115] on h3 "Team" at bounding box center [180, 115] width 16 height 8
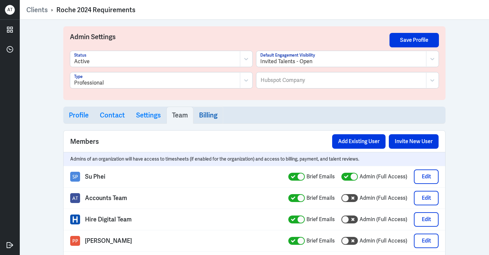
select select "1"
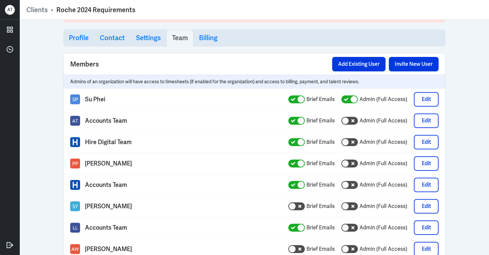
scroll to position [86, 0]
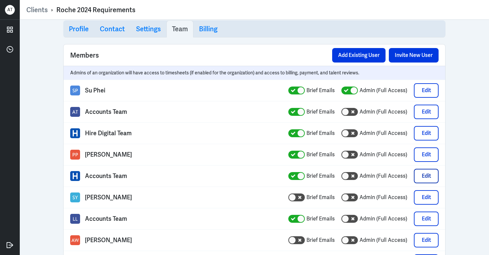
click at [423, 177] on button "Edit" at bounding box center [426, 176] width 25 height 15
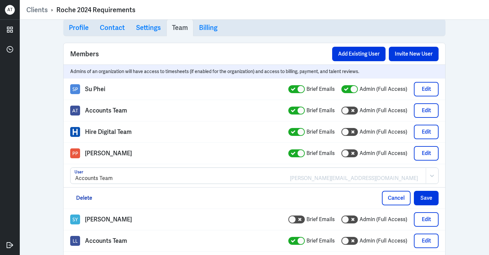
scroll to position [130, 0]
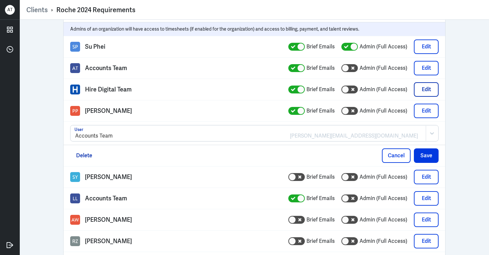
click at [422, 90] on button "Edit" at bounding box center [426, 89] width 25 height 15
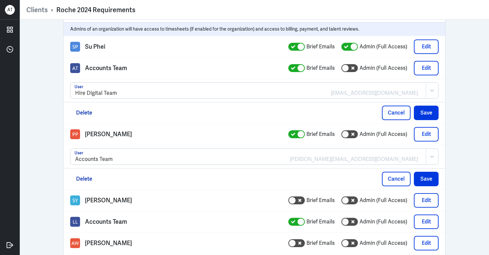
scroll to position [0, 0]
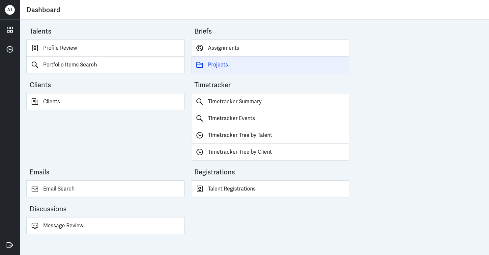
click at [216, 66] on link "Projects" at bounding box center [270, 65] width 158 height 17
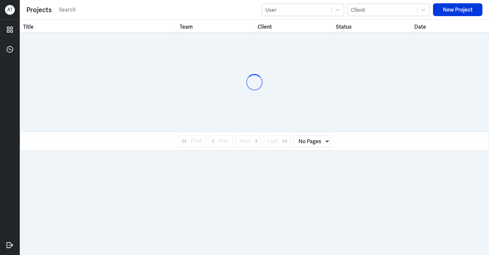
select select "1"
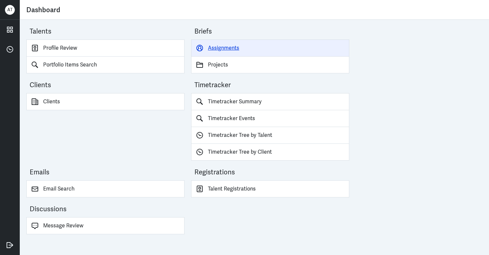
click at [221, 47] on link "Assignments" at bounding box center [270, 48] width 158 height 17
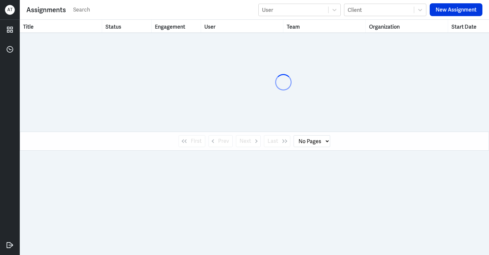
select select "1"
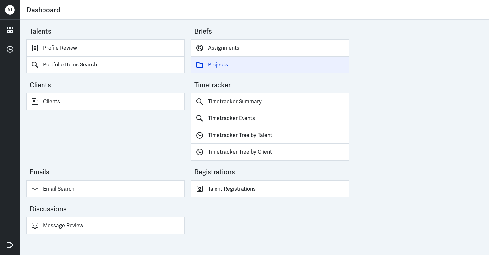
click at [220, 64] on link "Projects" at bounding box center [270, 65] width 158 height 17
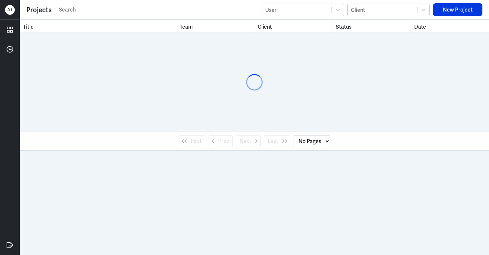
select select "1"
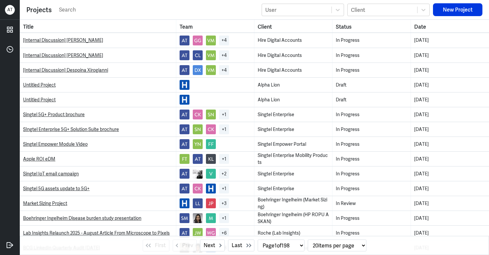
click at [118, 12] on input "text" at bounding box center [158, 10] width 200 height 10
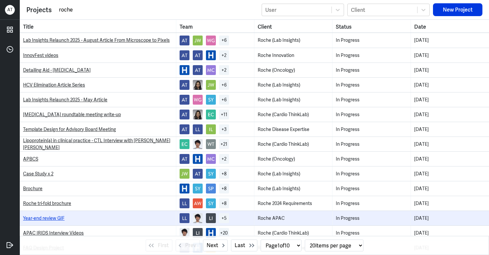
type input "roche"
click at [49, 217] on link "Year-end review GIF" at bounding box center [44, 219] width 42 height 6
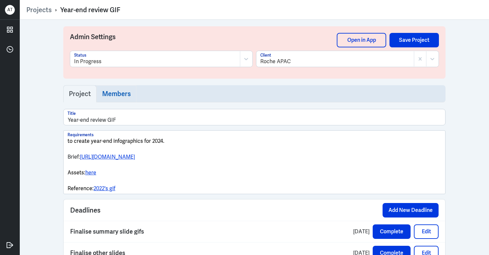
click at [119, 96] on h3 "Members" at bounding box center [116, 94] width 29 height 8
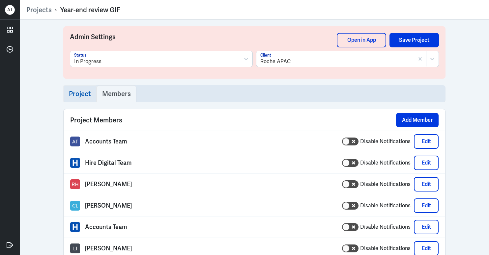
click at [77, 95] on h3 "Project" at bounding box center [80, 94] width 22 height 8
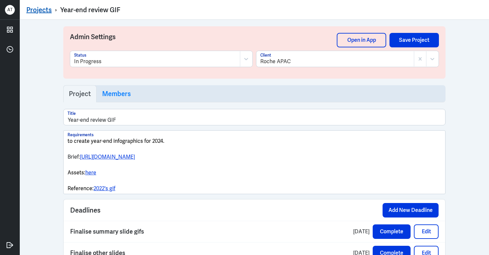
click at [44, 9] on link "Projects" at bounding box center [38, 10] width 25 height 9
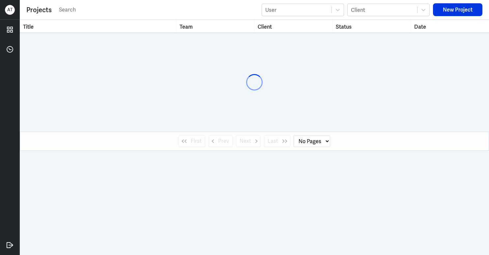
select select "1"
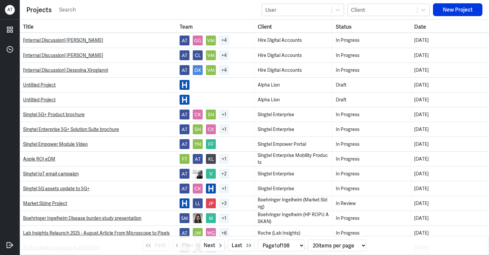
click at [122, 8] on input "text" at bounding box center [158, 10] width 200 height 10
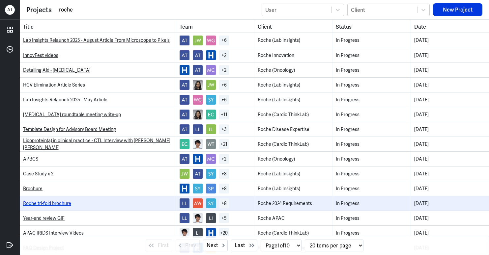
type input "roche"
click at [53, 206] on link "Roche tri-fold brochure" at bounding box center [47, 204] width 48 height 6
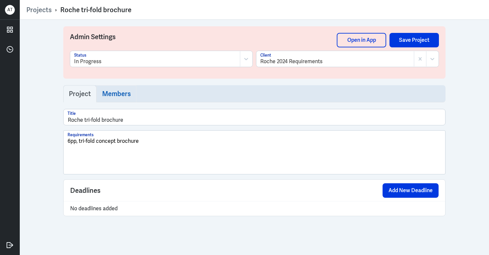
click at [124, 96] on h3 "Members" at bounding box center [116, 94] width 29 height 8
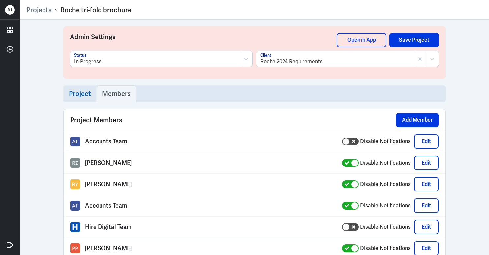
click at [76, 93] on h3 "Project" at bounding box center [80, 94] width 22 height 8
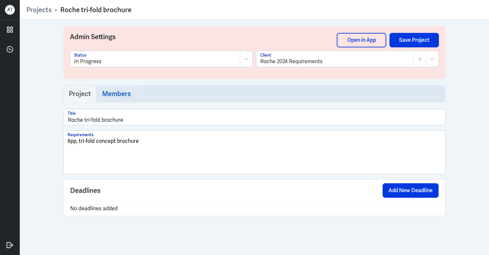
click at [119, 98] on h3 "Members" at bounding box center [116, 94] width 29 height 8
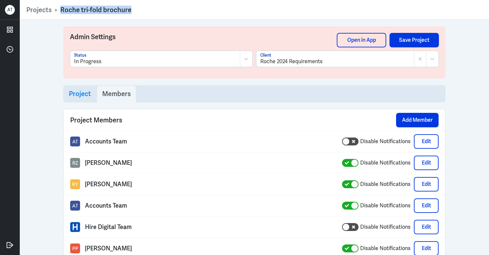
drag, startPoint x: 134, startPoint y: 11, endPoint x: 60, endPoint y: 12, distance: 73.8
click at [60, 12] on div "Projects › Roche tri-fold brochure" at bounding box center [254, 10] width 456 height 9
copy div "Roche tri-fold brochure"
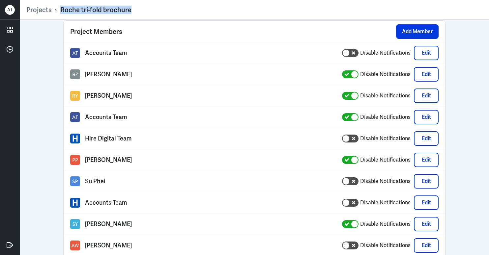
scroll to position [101, 0]
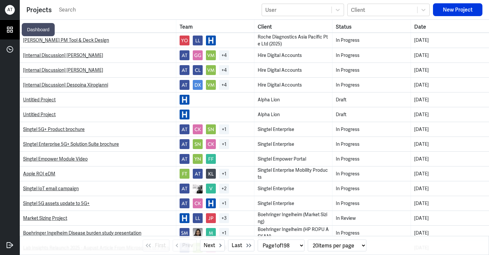
click at [14, 28] on icon at bounding box center [10, 30] width 10 height 10
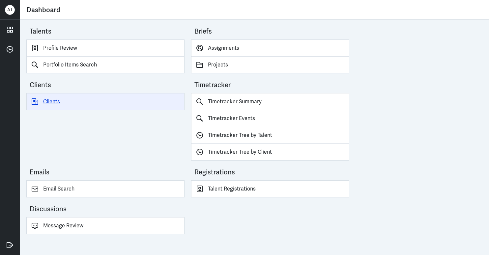
click at [44, 104] on link "Clients" at bounding box center [105, 101] width 158 height 17
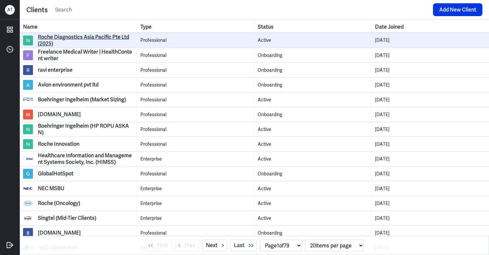
click at [98, 39] on div "Roche Diagnostics Asia Pacific Pte Ltd (2025)" at bounding box center [86, 40] width 96 height 13
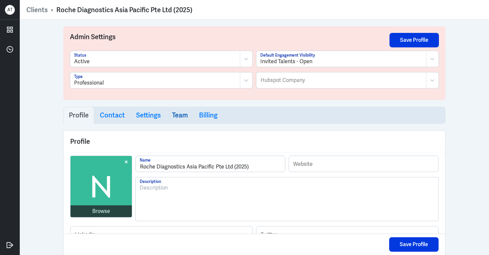
click at [172, 114] on h3 "Team" at bounding box center [180, 115] width 16 height 8
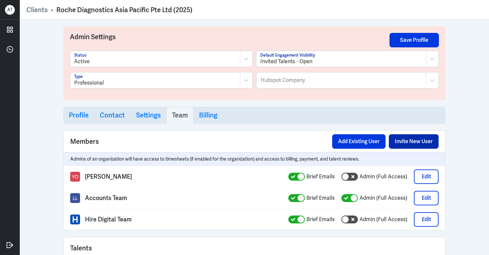
click at [414, 139] on button "Invite New User" at bounding box center [414, 141] width 50 height 15
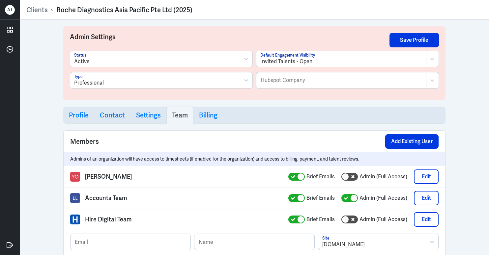
scroll to position [11, 0]
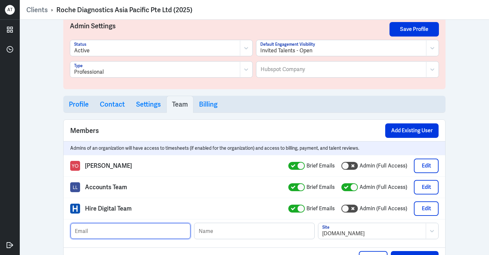
paste input "mailto:[EMAIL_ADDRESS][DOMAIN_NAME]"
drag, startPoint x: 89, startPoint y: 232, endPoint x: 61, endPoint y: 231, distance: 28.7
click at [63, 231] on div "Members Add Existing User Admins of an organization will have access to timeshe…" at bounding box center [254, 195] width 382 height 150
type input "[EMAIL_ADDRESS][DOMAIN_NAME]"
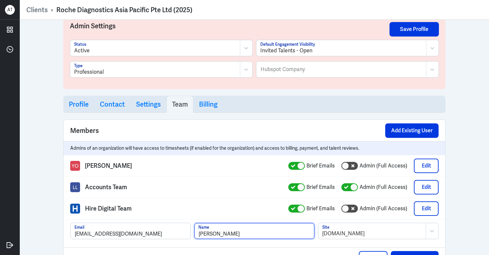
click at [197, 233] on input "[PERSON_NAME]" at bounding box center [254, 231] width 120 height 16
type input "[PERSON_NAME]"
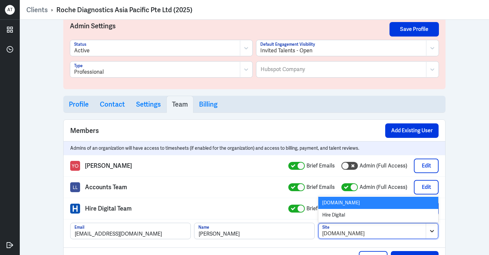
click at [426, 229] on div at bounding box center [432, 231] width 12 height 15
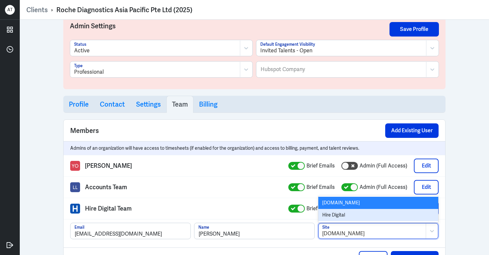
click at [387, 211] on div "Hire Digital" at bounding box center [378, 215] width 120 height 12
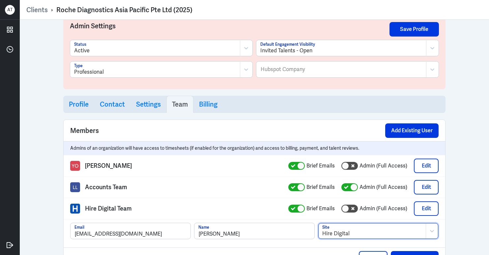
scroll to position [62, 0]
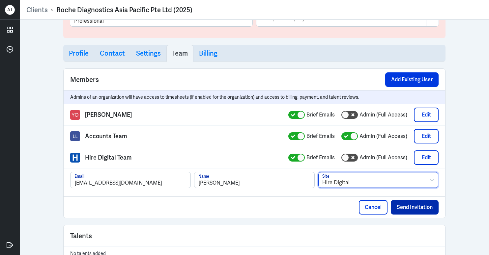
click at [416, 210] on button "Send Invitation" at bounding box center [415, 207] width 48 height 15
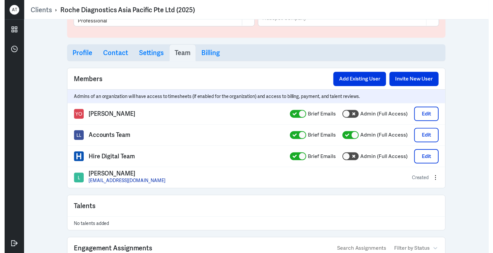
scroll to position [0, 0]
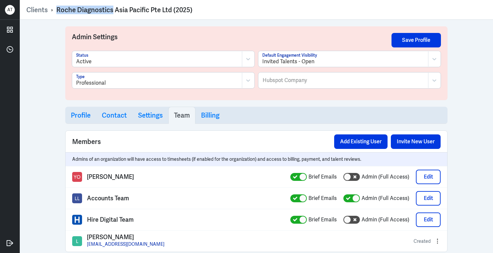
drag, startPoint x: 112, startPoint y: 10, endPoint x: 54, endPoint y: 9, distance: 58.0
click at [54, 9] on div "Clients › Roche Diagnostics Asia Pacific Pte Ltd (2025)" at bounding box center [256, 10] width 460 height 9
copy div "› Roche Diagnostics"
